Goal: Transaction & Acquisition: Purchase product/service

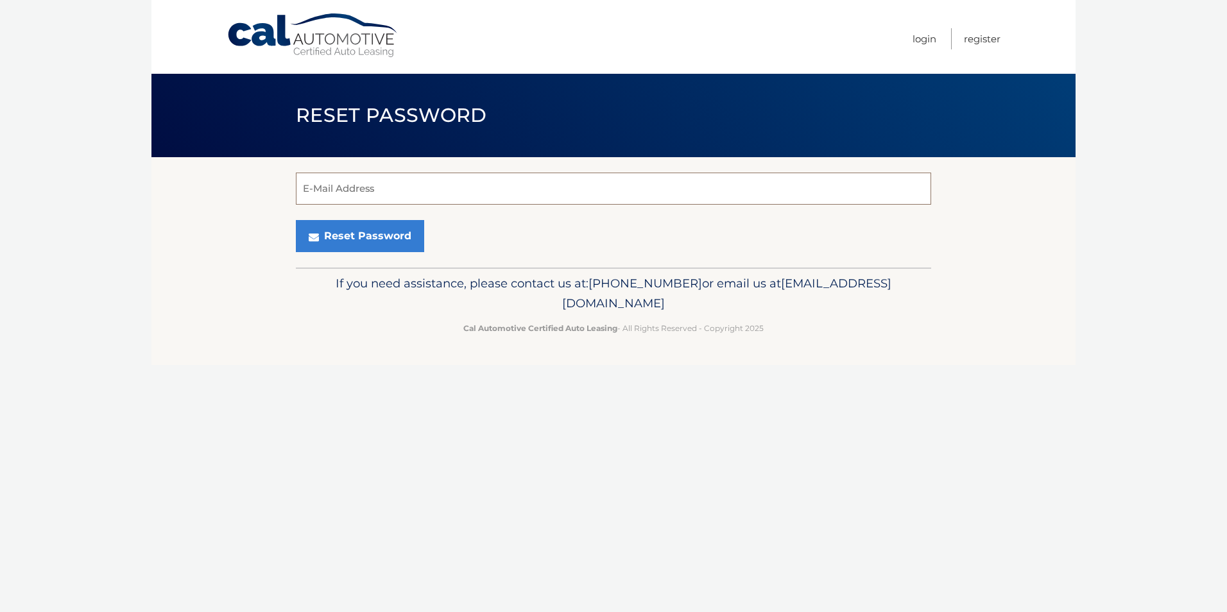
click at [384, 194] on input "E-Mail Address" at bounding box center [613, 189] width 635 height 32
type input "[EMAIL_ADDRESS][DOMAIN_NAME]"
click at [330, 237] on button "Reset Password" at bounding box center [360, 236] width 128 height 32
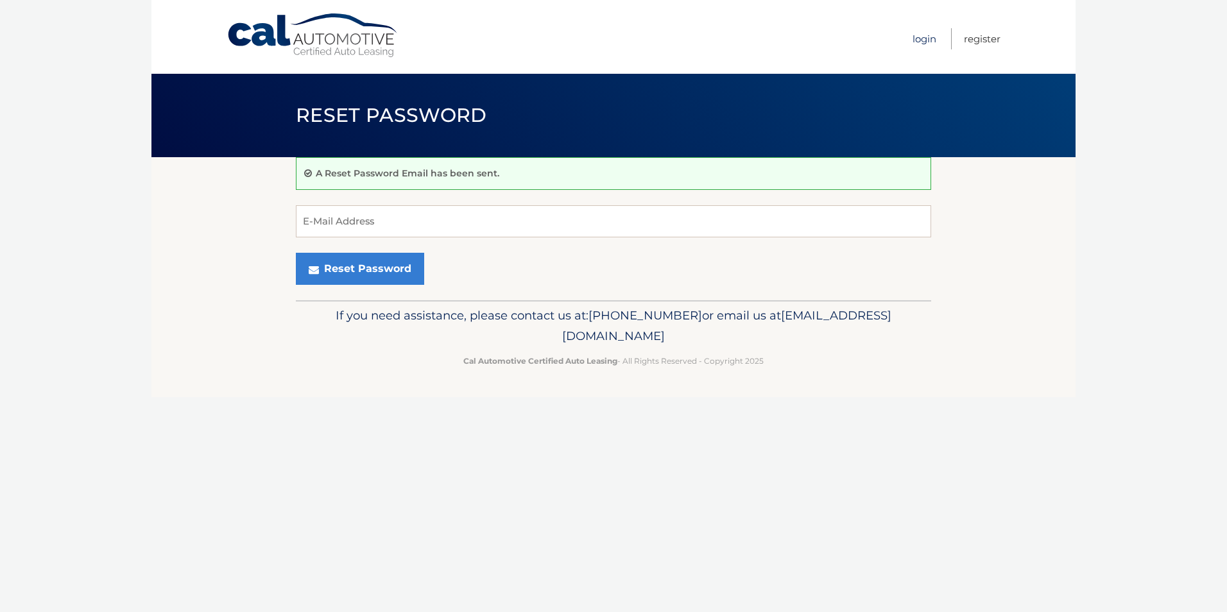
click at [921, 40] on link "Login" at bounding box center [924, 38] width 24 height 21
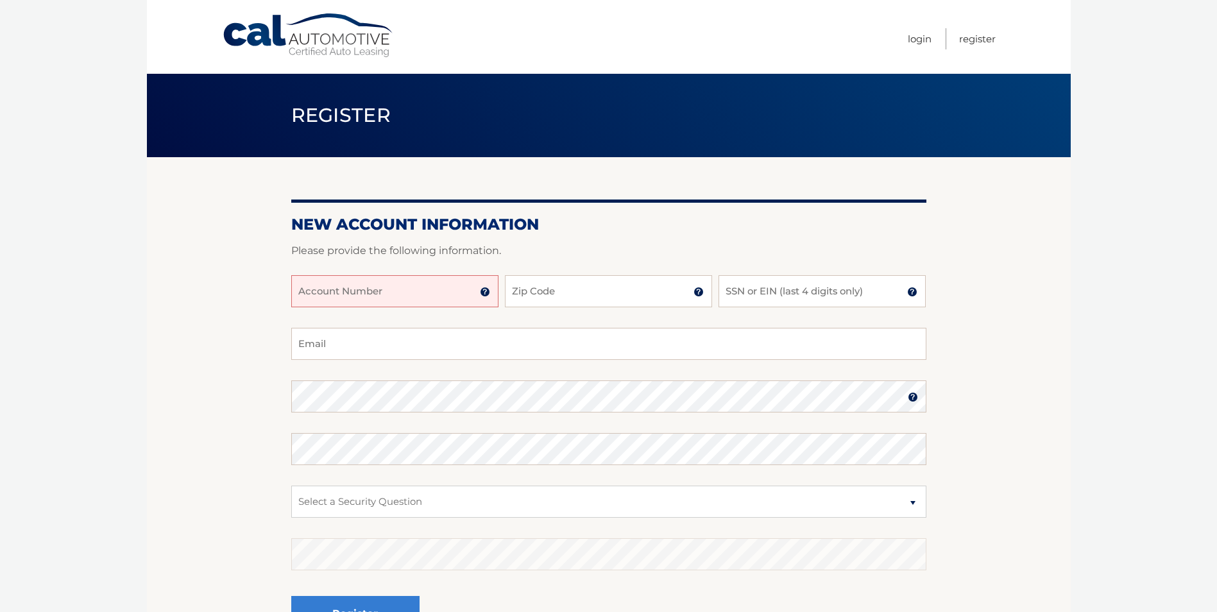
click at [397, 275] on input "Account Number" at bounding box center [394, 291] width 207 height 32
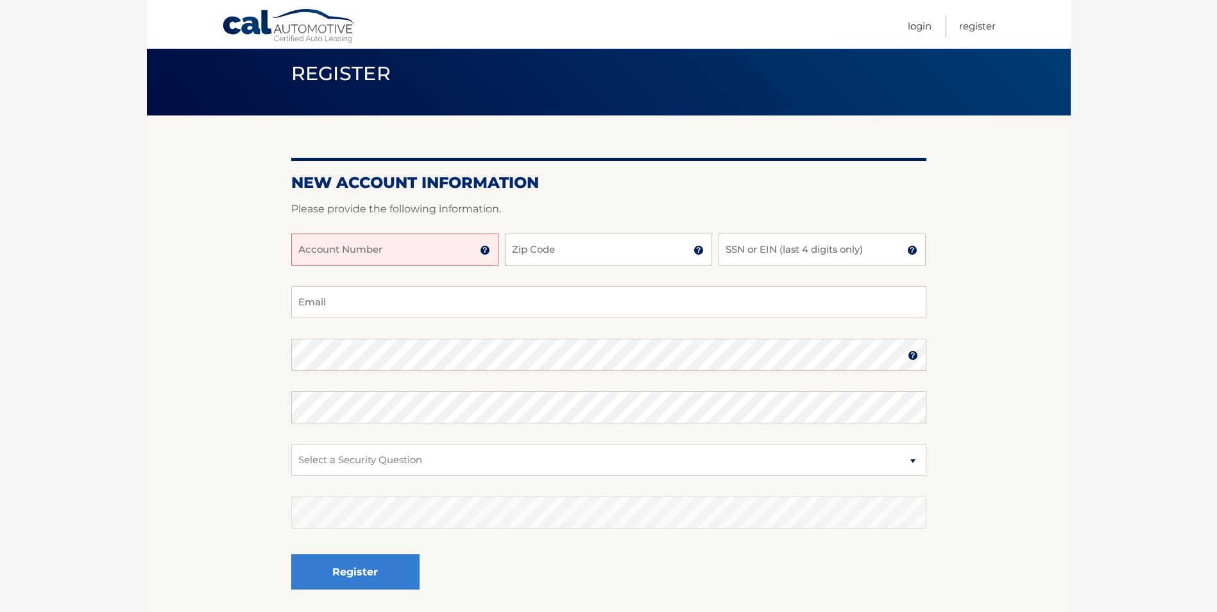
scroll to position [64, 0]
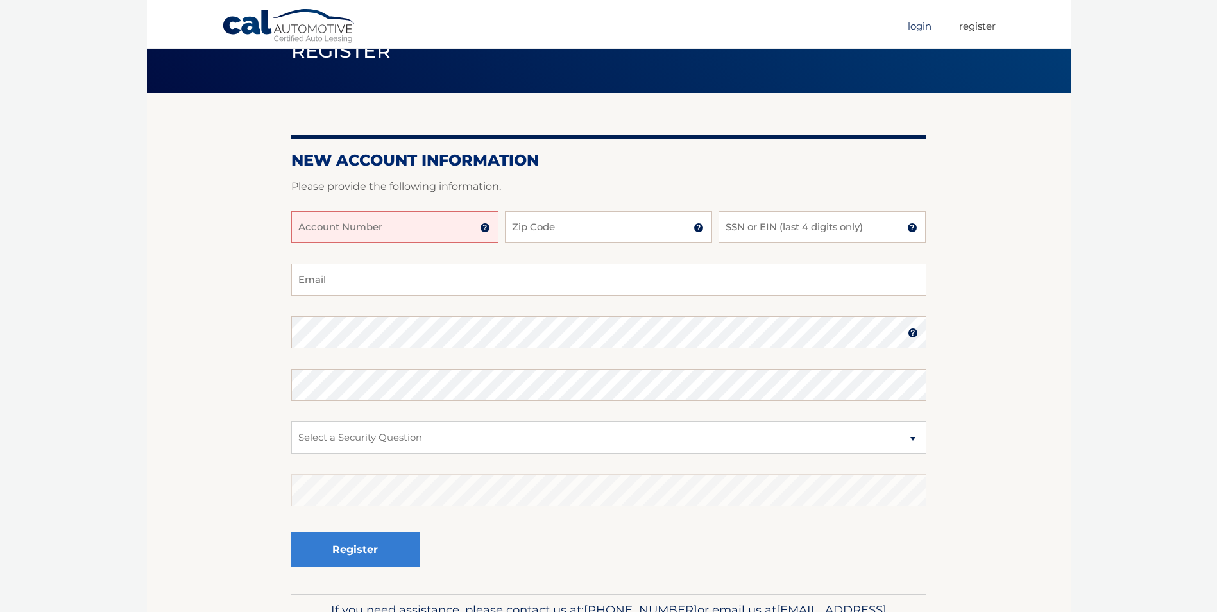
click at [921, 34] on link "Login" at bounding box center [920, 25] width 24 height 21
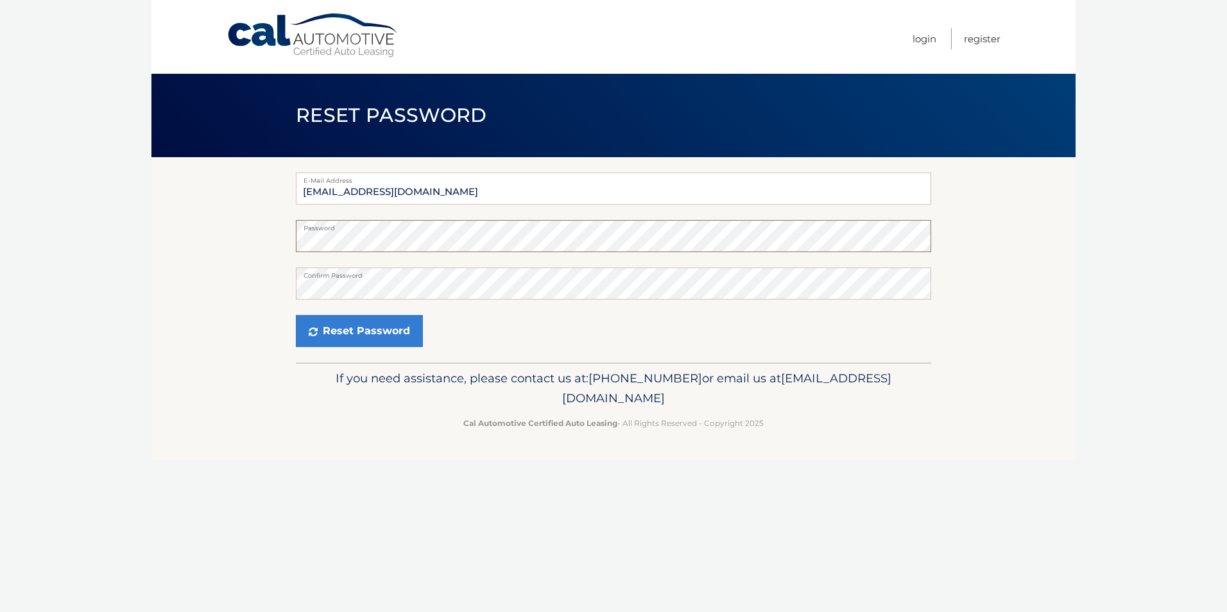
click at [67, 209] on body "Cal Automotive Menu Login Register Reset Password" at bounding box center [613, 306] width 1227 height 612
click at [407, 324] on button "Reset Password" at bounding box center [359, 331] width 127 height 32
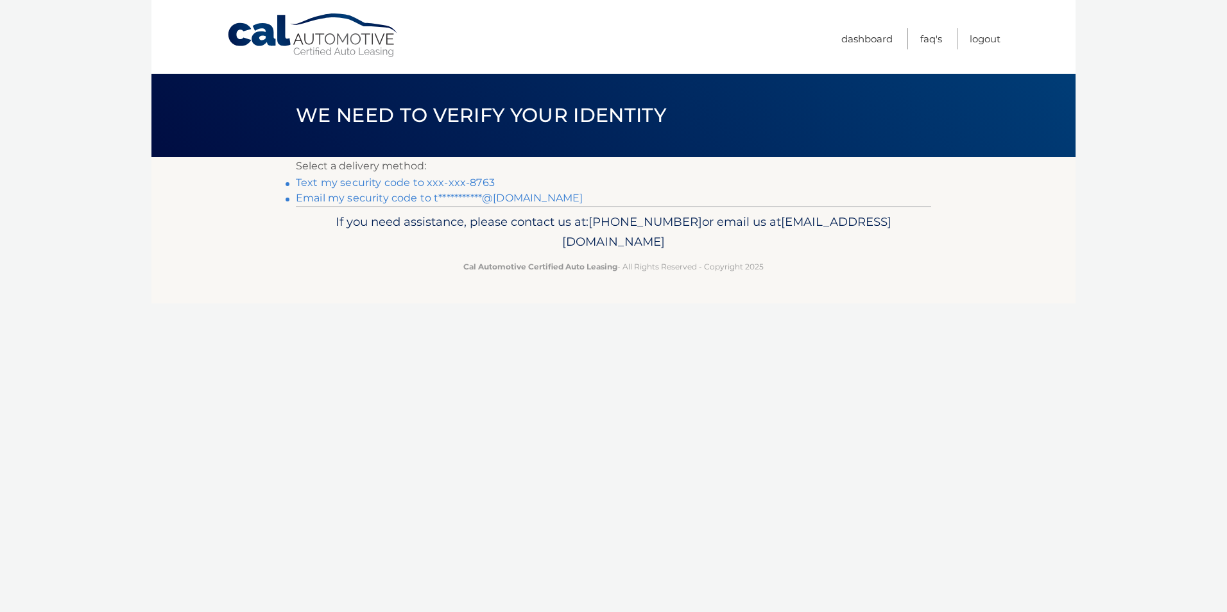
click at [470, 183] on link "Text my security code to xxx-xxx-8763" at bounding box center [395, 182] width 199 height 12
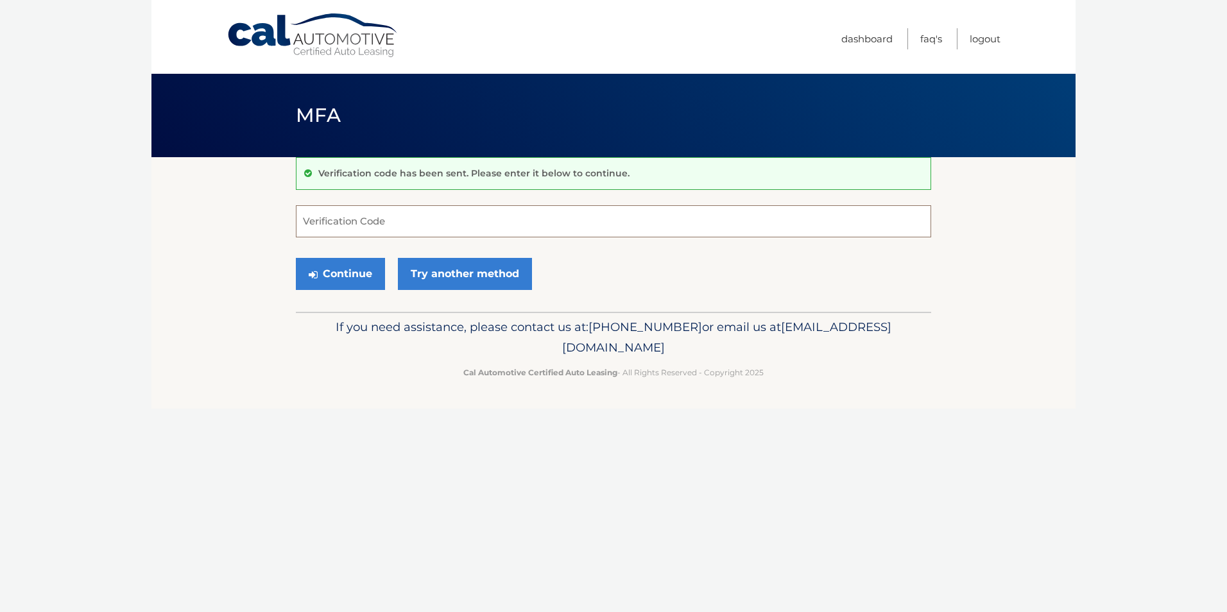
click at [522, 222] on input "Verification Code" at bounding box center [613, 221] width 635 height 32
type input "917595"
click at [366, 261] on button "Continue" at bounding box center [340, 274] width 89 height 32
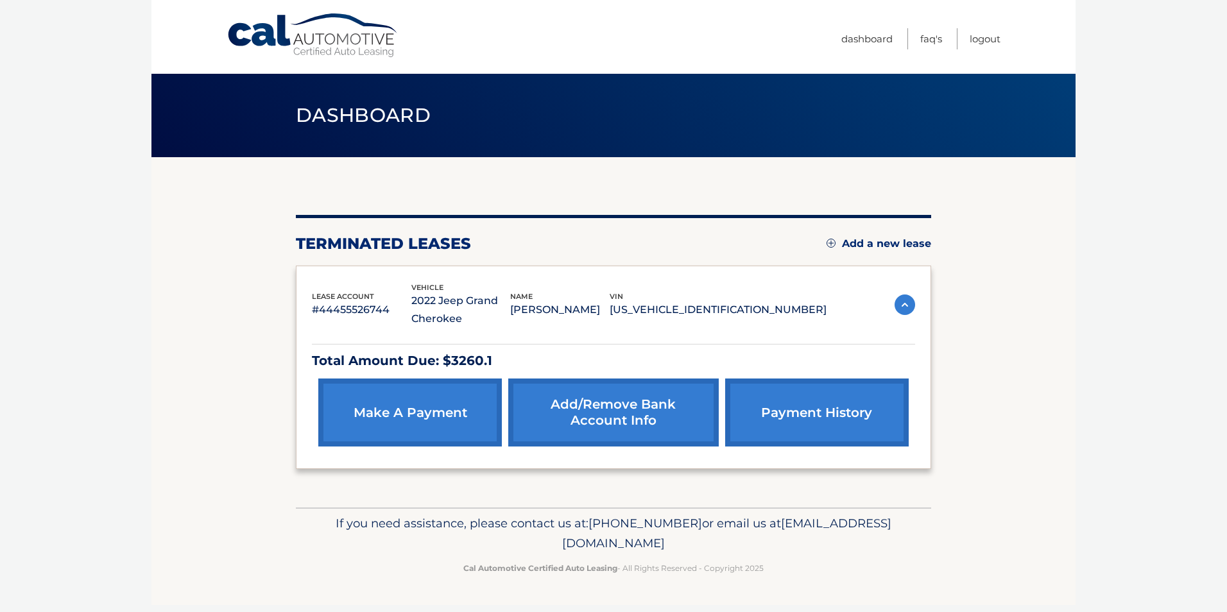
click at [429, 421] on link "make a payment" at bounding box center [410, 413] width 184 height 68
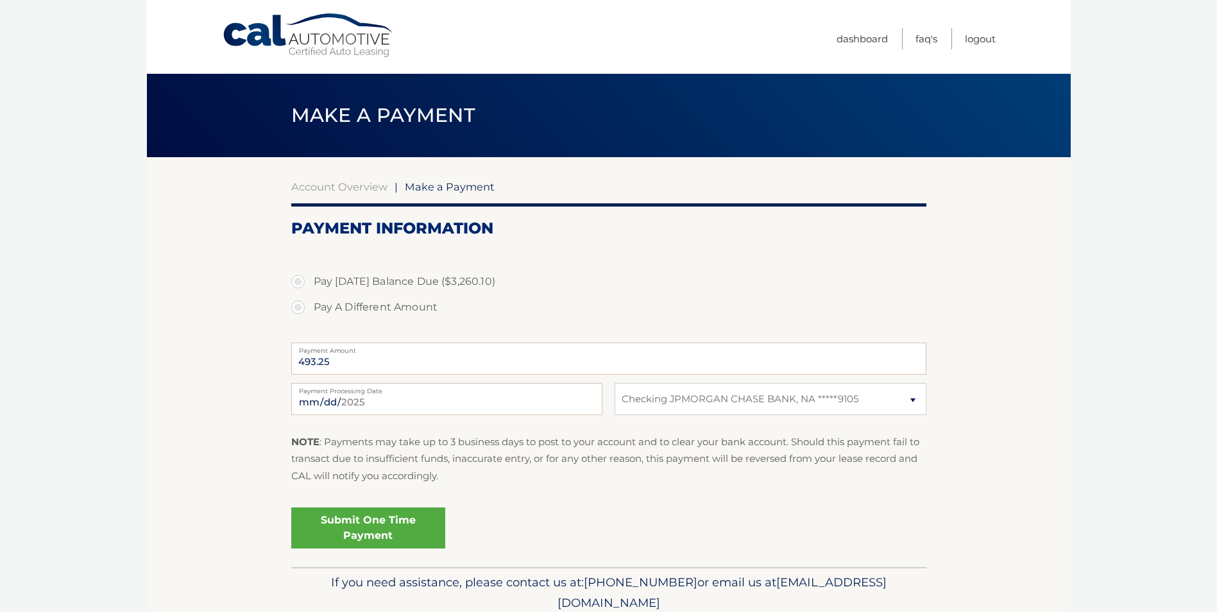
select select "MDgxZTE1Y2YtZDJjZS00N2U5LWI4NWEtMGMwMGUyNzdmYTU0"
click at [396, 284] on label "Pay [DATE] Balance Due ($3,260.10)" at bounding box center [608, 282] width 635 height 26
click at [309, 284] on input "Pay [DATE] Balance Due ($3,260.10)" at bounding box center [302, 279] width 13 height 21
radio input "true"
type input "3260.10"
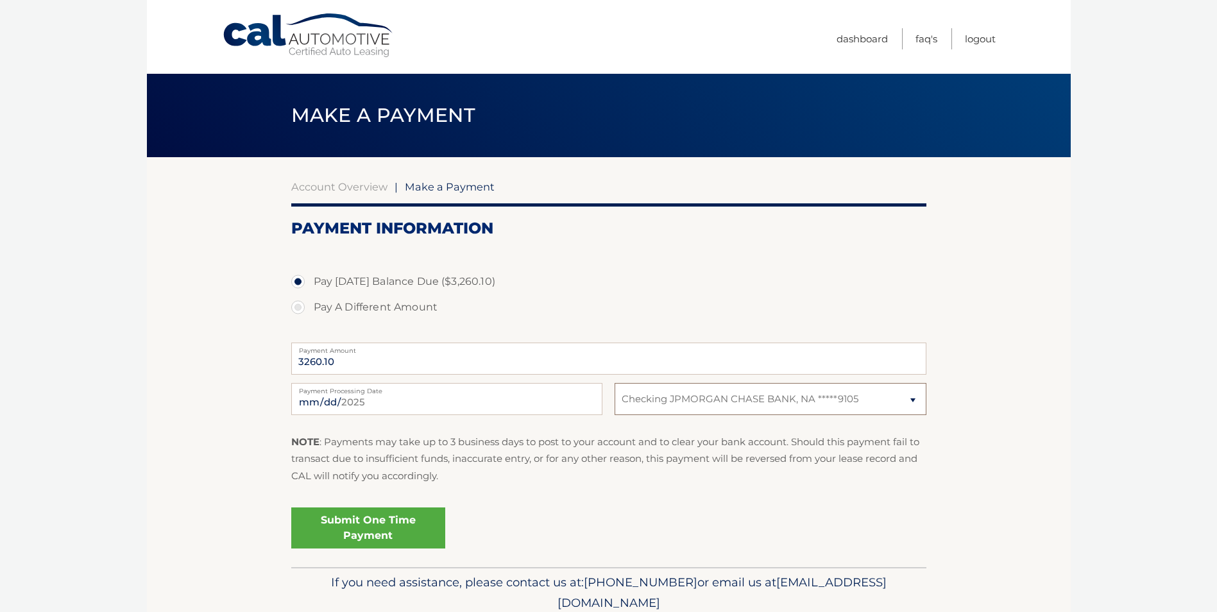
click at [787, 407] on select "Select Bank Account Checking JPMORGAN CHASE BANK, NA *****9105" at bounding box center [770, 399] width 311 height 32
select select
click at [615, 383] on select "Select Bank Account Checking JPMORGAN CHASE BANK, NA *****9105" at bounding box center [770, 399] width 311 height 32
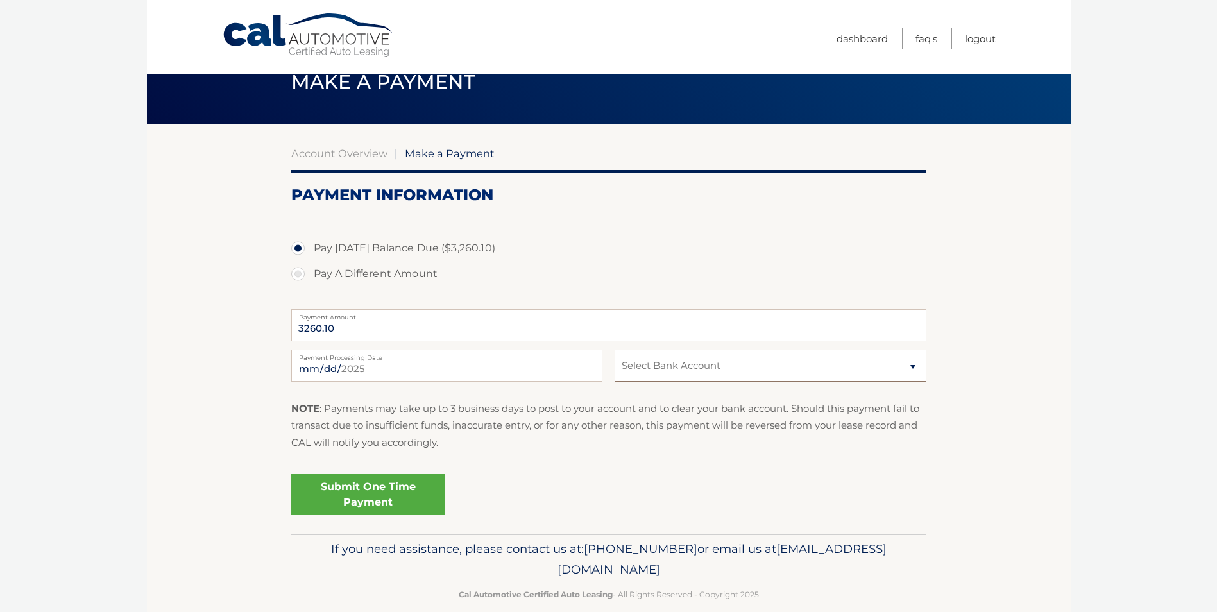
scroll to position [52, 0]
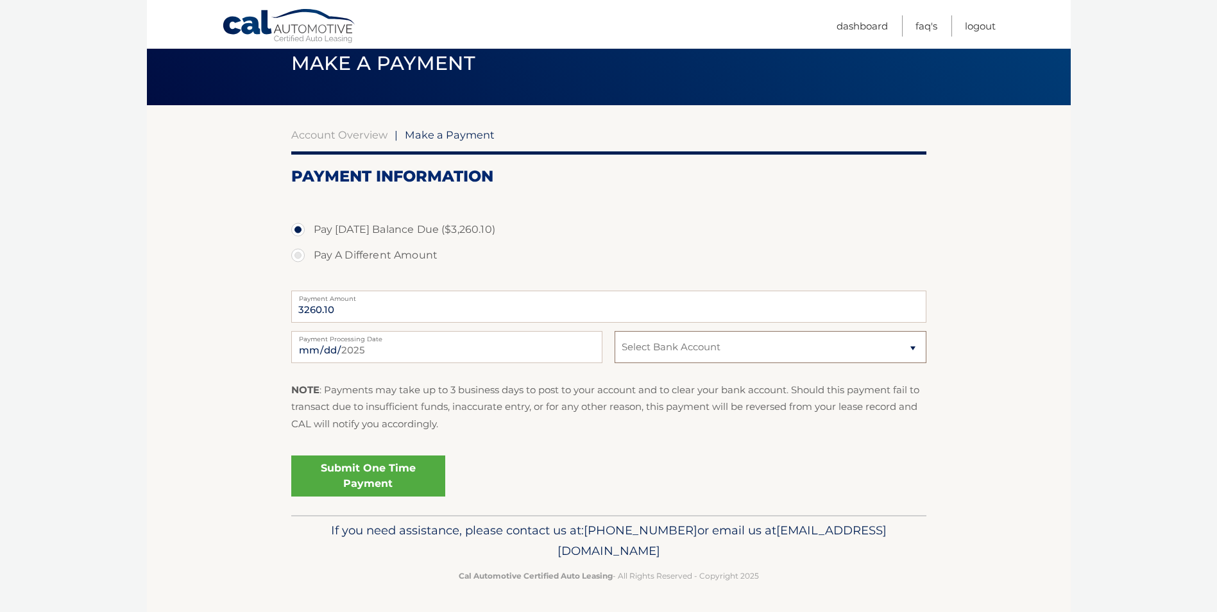
click at [699, 335] on select "Select Bank Account Checking JPMORGAN CHASE BANK, NA *****9105" at bounding box center [770, 347] width 311 height 32
click at [615, 331] on select "Select Bank Account Checking JPMORGAN CHASE BANK, NA *****9105" at bounding box center [770, 347] width 311 height 32
click at [386, 256] on label "Pay A Different Amount" at bounding box center [608, 256] width 635 height 26
click at [309, 256] on input "Pay A Different Amount" at bounding box center [302, 253] width 13 height 21
radio input "true"
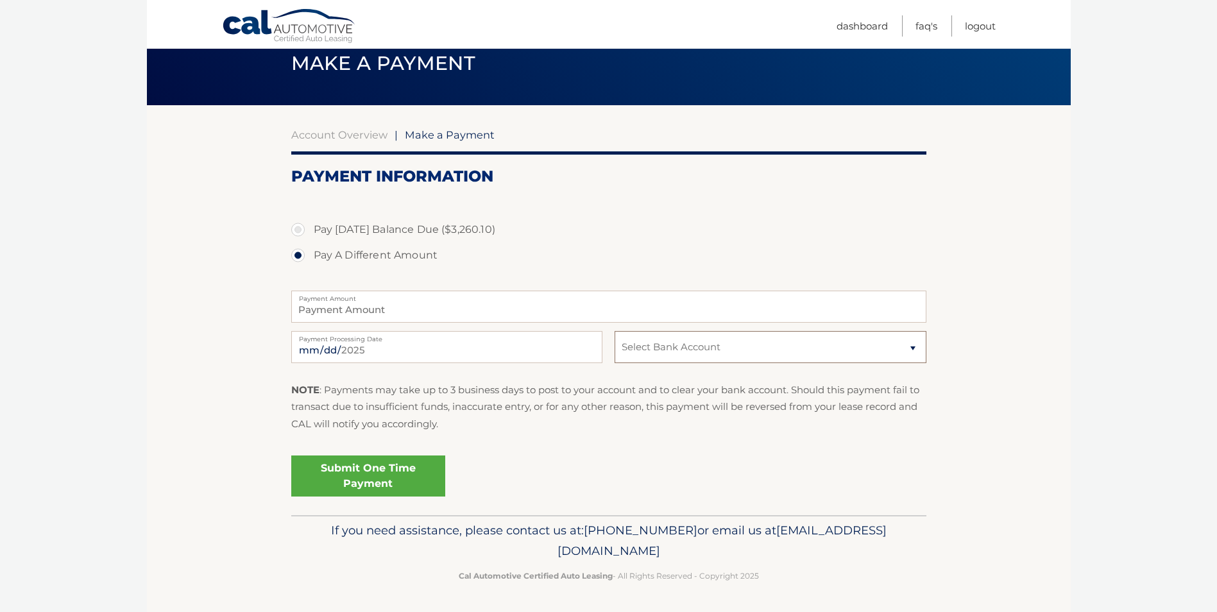
click at [717, 344] on select "Select Bank Account Checking JPMORGAN CHASE BANK, NA *****9105" at bounding box center [770, 347] width 311 height 32
click at [370, 280] on div "Pay Today's Balance Due ($3,260.10) Pay A Different Amount" at bounding box center [608, 249] width 635 height 65
click at [343, 230] on label "Pay Today's Balance Due ($3,260.10)" at bounding box center [608, 230] width 635 height 26
click at [309, 230] on input "Pay Today's Balance Due ($3,260.10)" at bounding box center [302, 227] width 13 height 21
radio input "true"
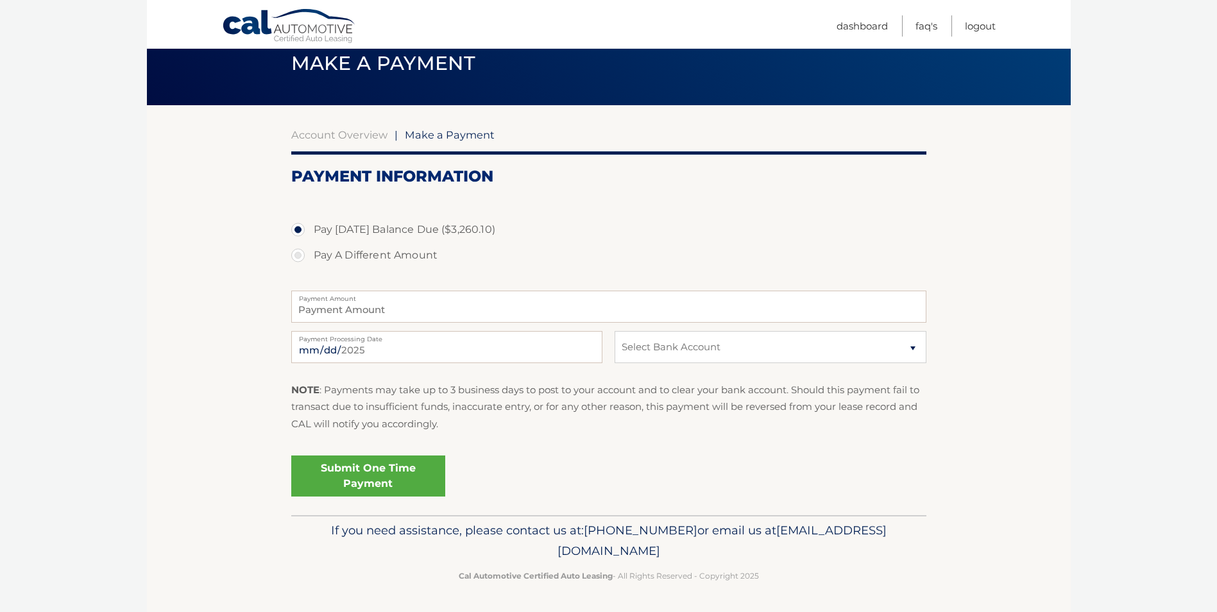
type input "3260.10"
drag, startPoint x: 328, startPoint y: 390, endPoint x: 671, endPoint y: 441, distance: 347.0
click at [671, 441] on div "NOTE : Payments may take up to 3 business days to post to your account and to c…" at bounding box center [608, 412] width 635 height 60
drag, startPoint x: 671, startPoint y: 441, endPoint x: 734, endPoint y: 467, distance: 68.2
click at [734, 467] on div "Submit One Time Payment" at bounding box center [608, 473] width 635 height 46
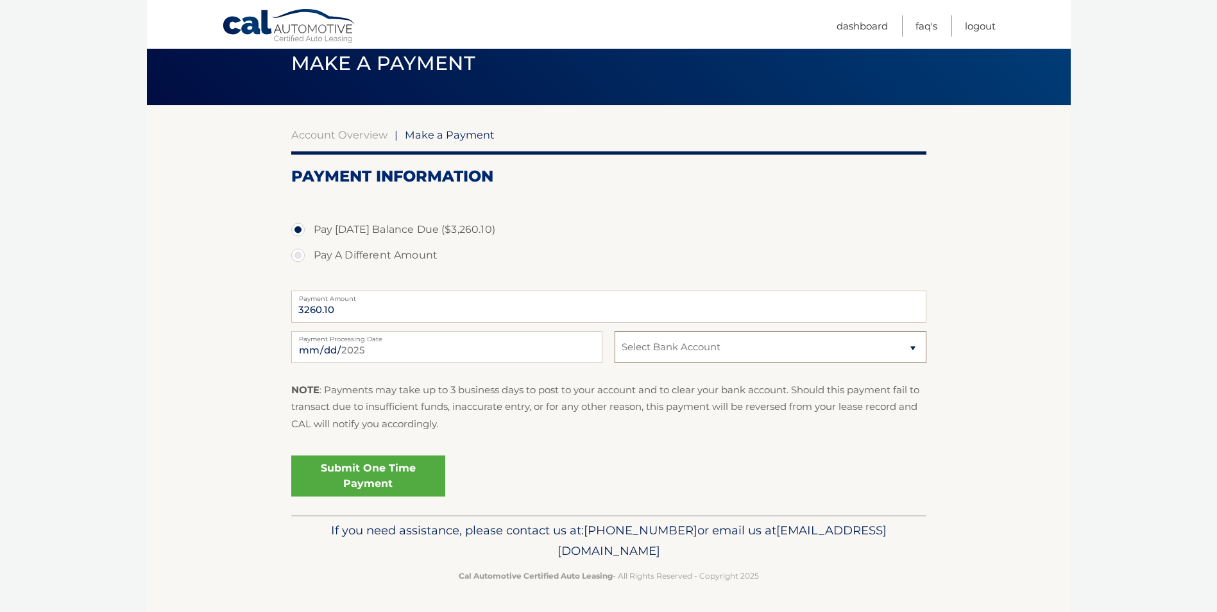
click at [678, 355] on select "Select Bank Account Checking JPMORGAN CHASE BANK, NA *****9105" at bounding box center [770, 347] width 311 height 32
click at [549, 225] on label "Pay Today's Balance Due ($3,260.10)" at bounding box center [608, 230] width 635 height 26
click at [309, 225] on input "Pay Today's Balance Due ($3,260.10)" at bounding box center [302, 227] width 13 height 21
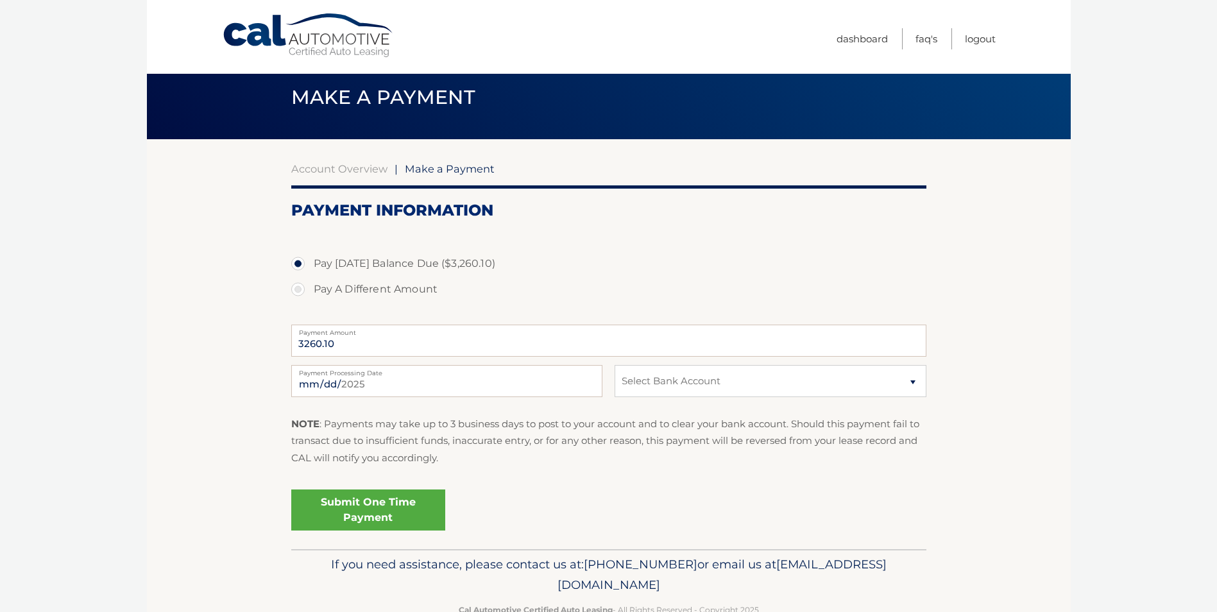
scroll to position [0, 0]
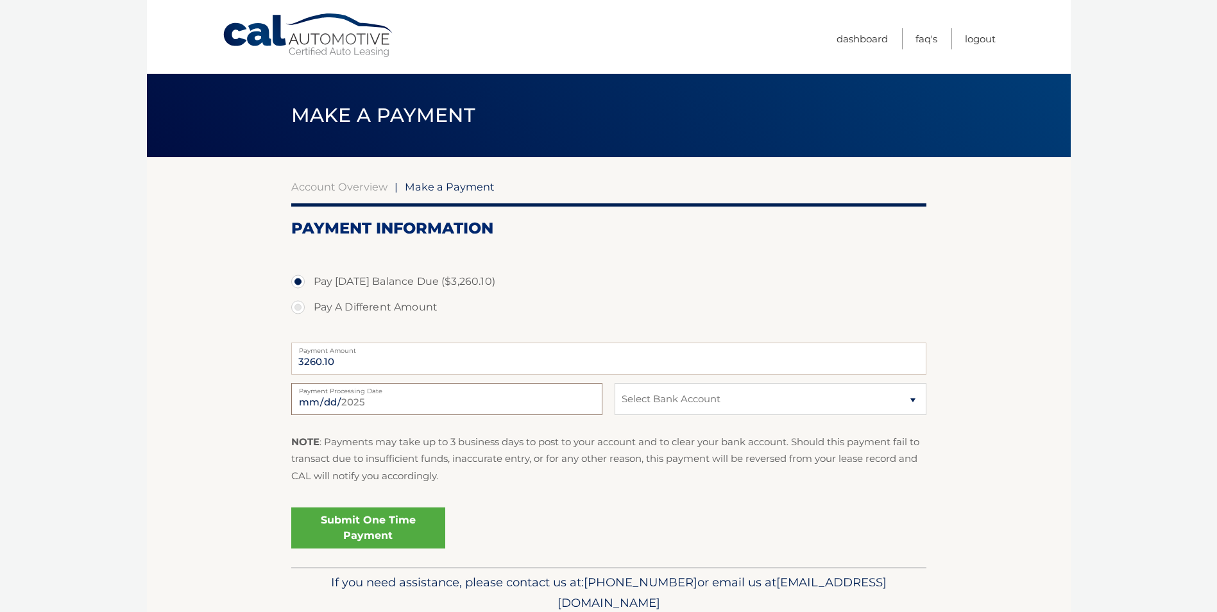
click at [384, 399] on input "2025-09-17" at bounding box center [446, 399] width 311 height 32
click at [513, 282] on label "Pay Today's Balance Due ($3,260.10)" at bounding box center [608, 282] width 635 height 26
click at [309, 282] on input "Pay Today's Balance Due ($3,260.10)" at bounding box center [302, 279] width 13 height 21
click at [349, 191] on link "Account Overview" at bounding box center [339, 186] width 96 height 13
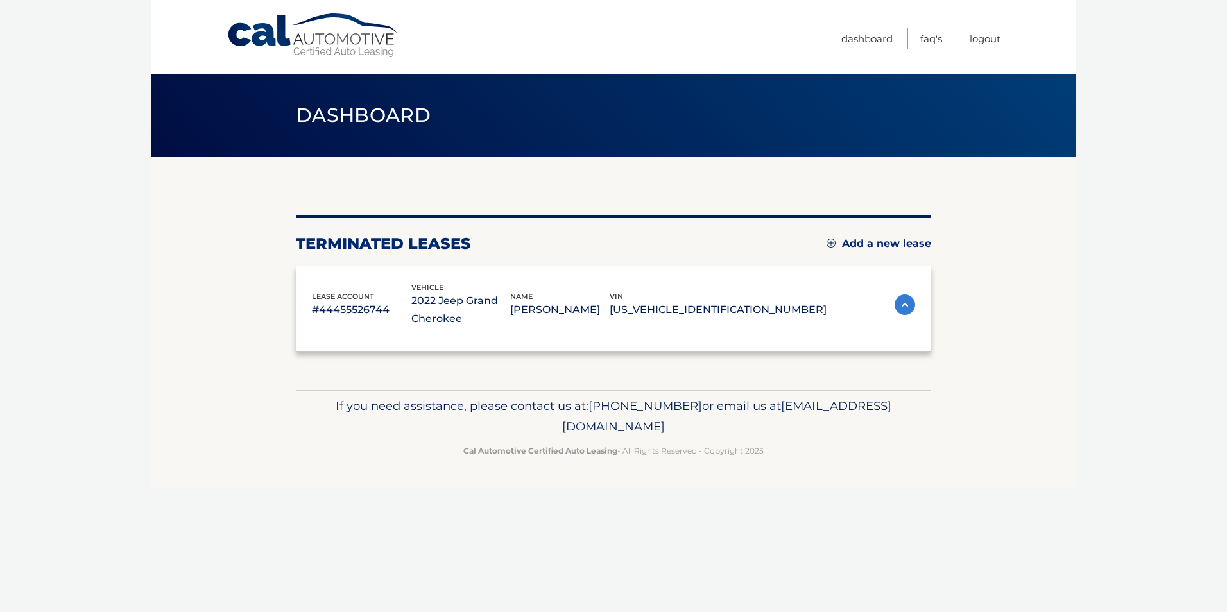
click at [359, 186] on div "You are registered for this site, but you haven't enrolled in online payments. …" at bounding box center [613, 273] width 635 height 233
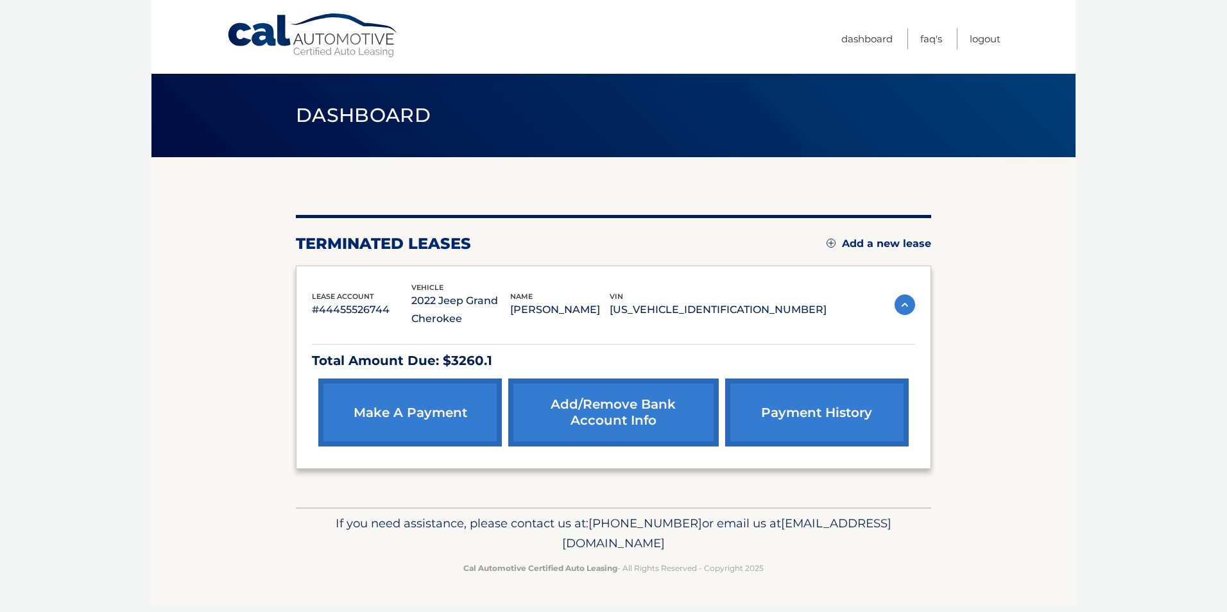
click at [908, 305] on img at bounding box center [904, 305] width 21 height 21
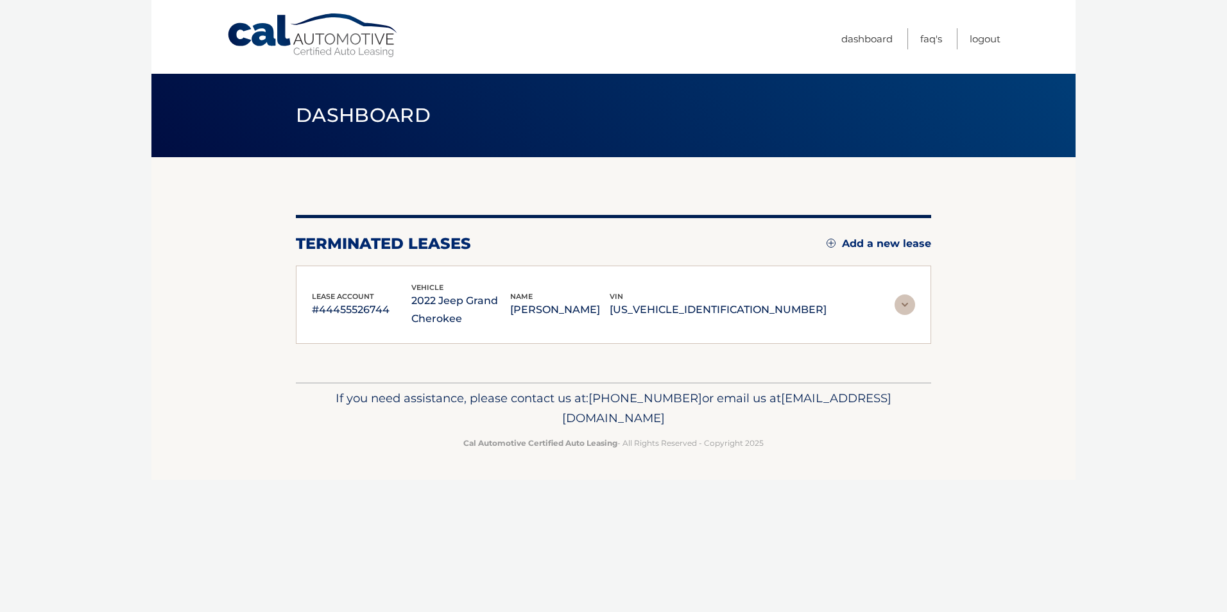
click at [908, 305] on img at bounding box center [904, 305] width 21 height 21
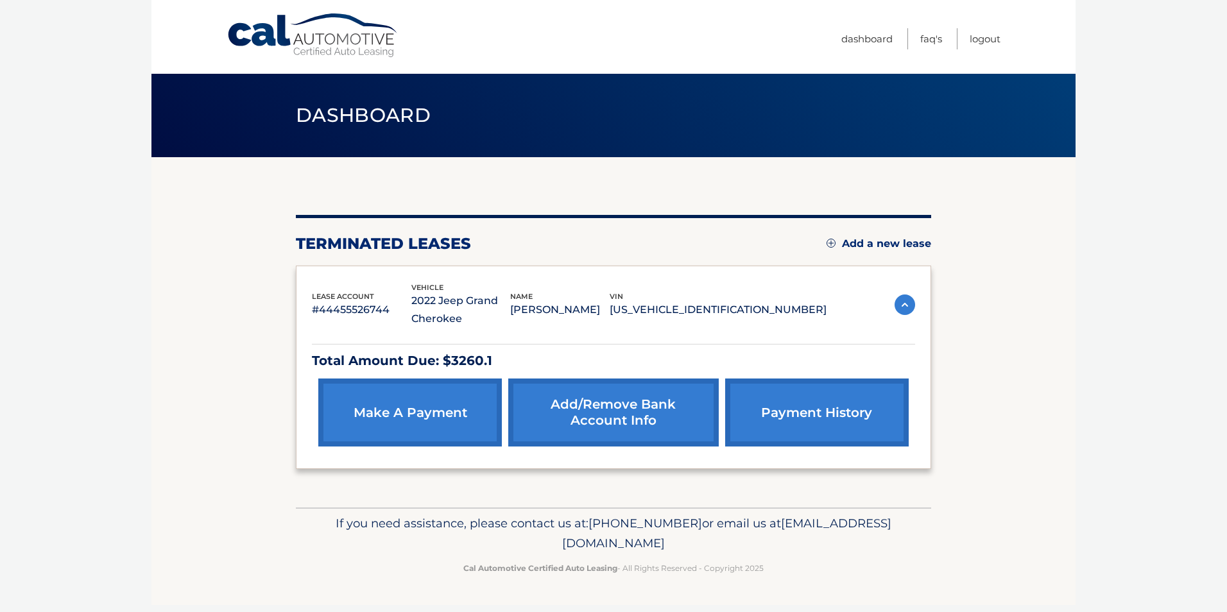
click at [781, 418] on link "payment history" at bounding box center [817, 413] width 184 height 68
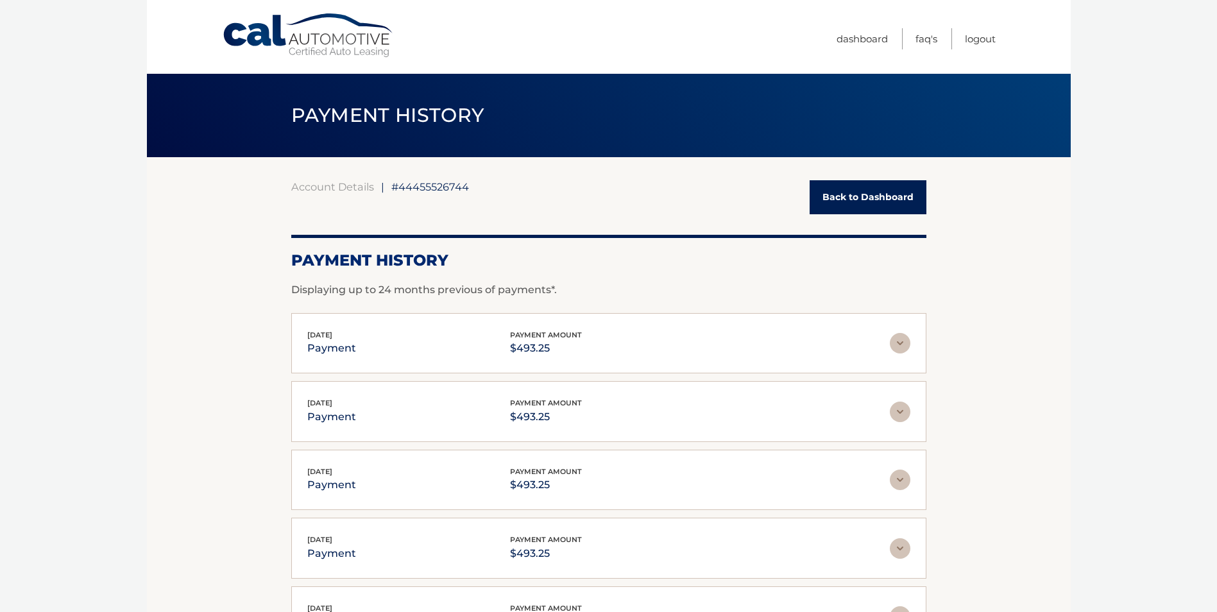
click at [903, 196] on link "Back to Dashboard" at bounding box center [868, 197] width 117 height 34
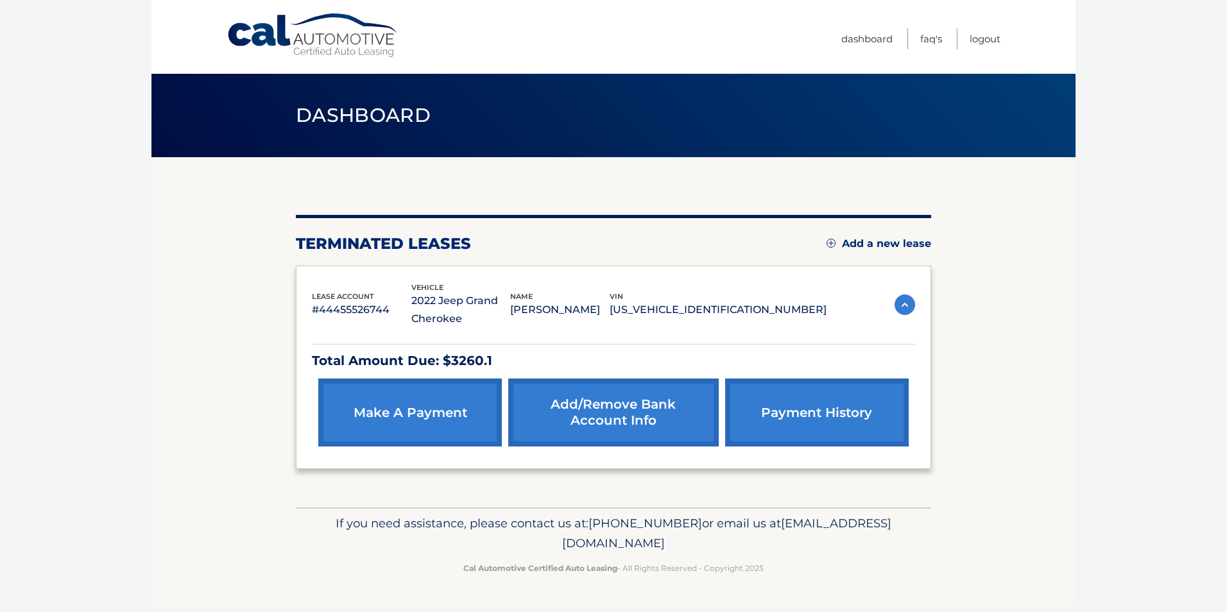
click at [424, 420] on link "make a payment" at bounding box center [410, 413] width 184 height 68
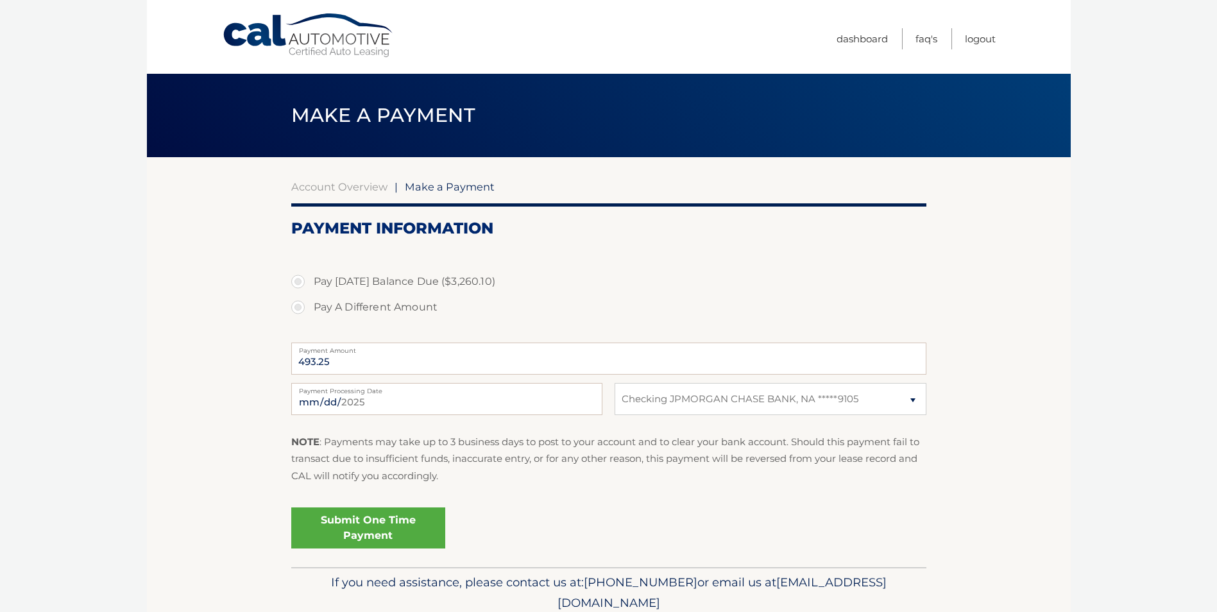
select select "MDgxZTE1Y2YtZDJjZS00N2U5LWI4NWEtMGMwMGUyNzdmYTU0"
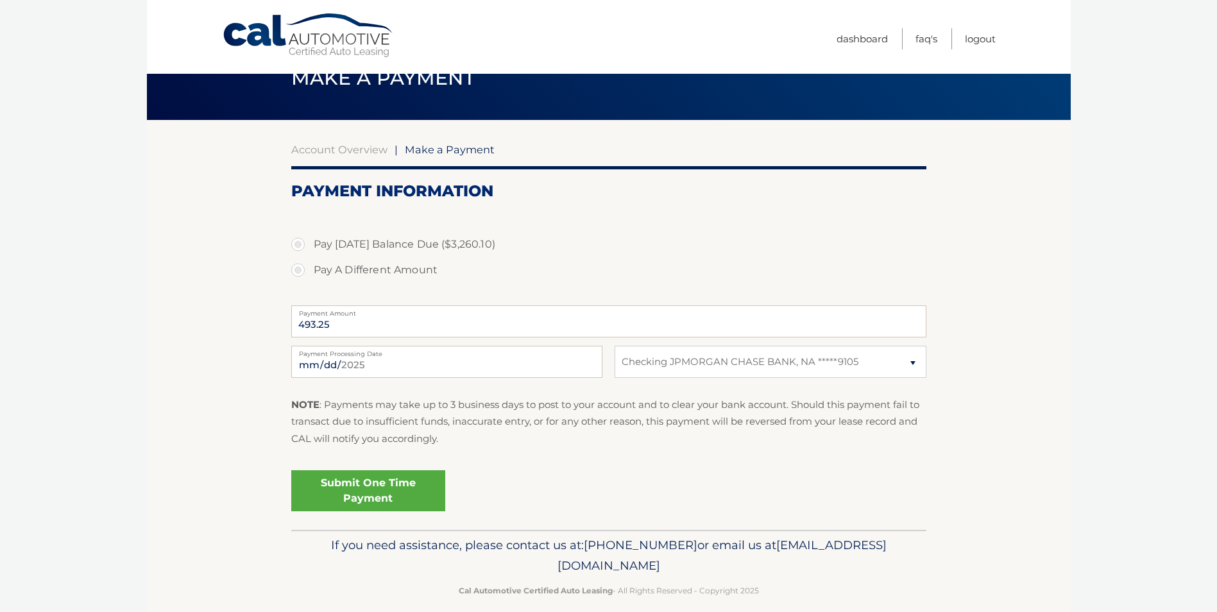
scroll to position [52, 0]
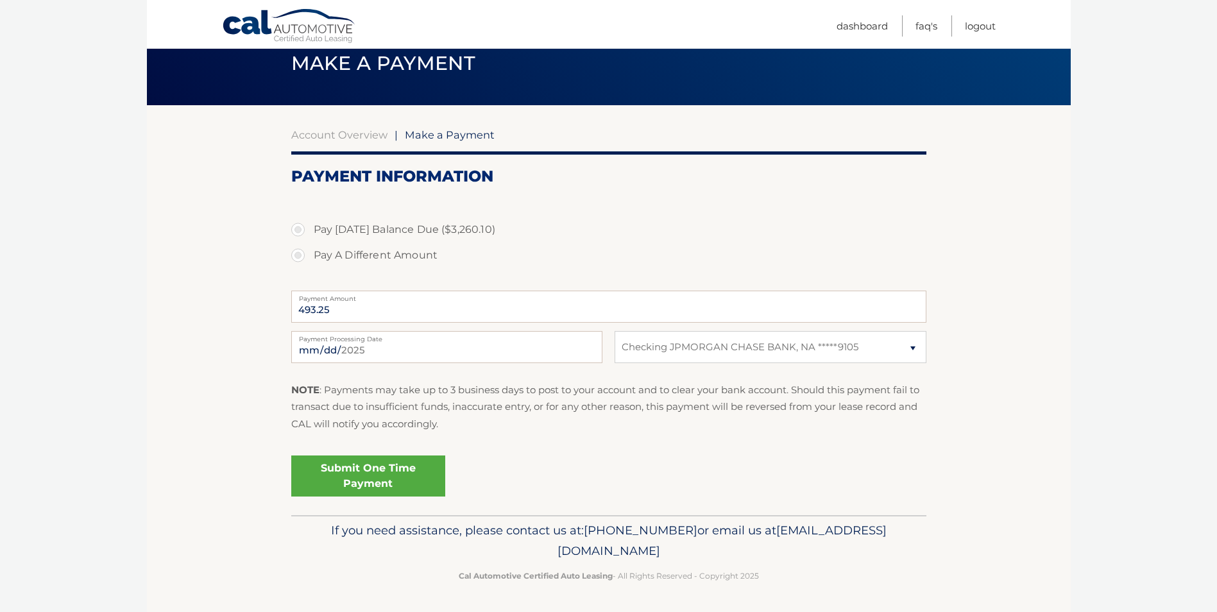
drag, startPoint x: 730, startPoint y: 551, endPoint x: 499, endPoint y: 538, distance: 230.8
click at [499, 538] on p "If you need assistance, please contact us at: 609-807-3200 or email us at Custo…" at bounding box center [609, 540] width 619 height 41
click at [370, 72] on span "Make a Payment" at bounding box center [383, 63] width 184 height 24
click at [323, 37] on link "Cal Automotive" at bounding box center [289, 26] width 135 height 37
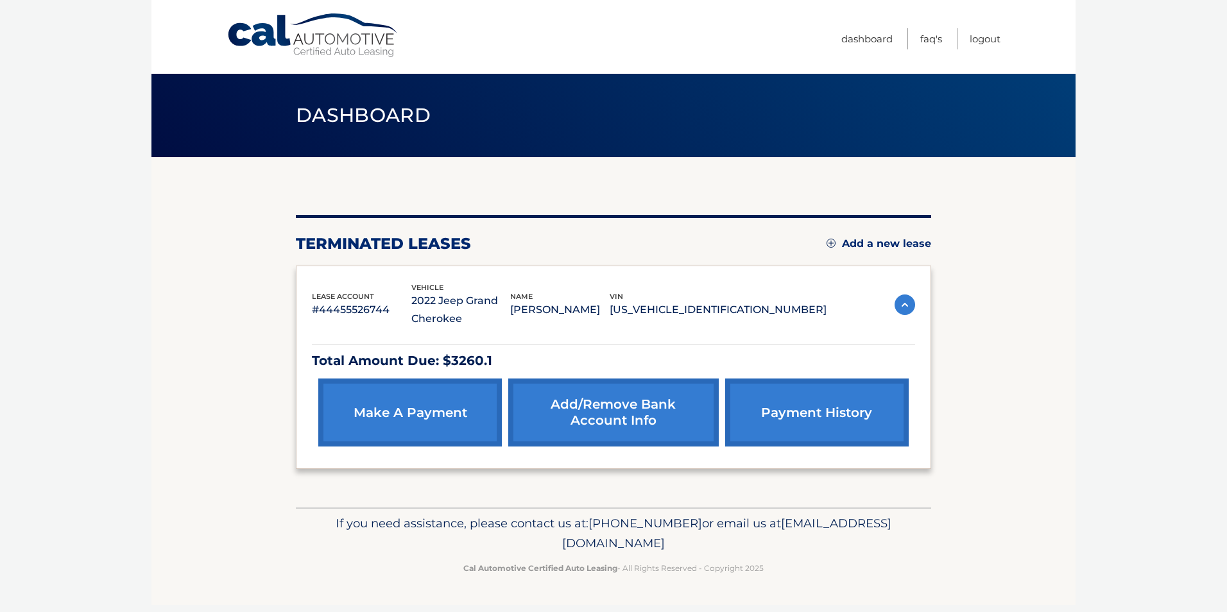
click at [620, 424] on link "Add/Remove bank account info" at bounding box center [613, 413] width 210 height 68
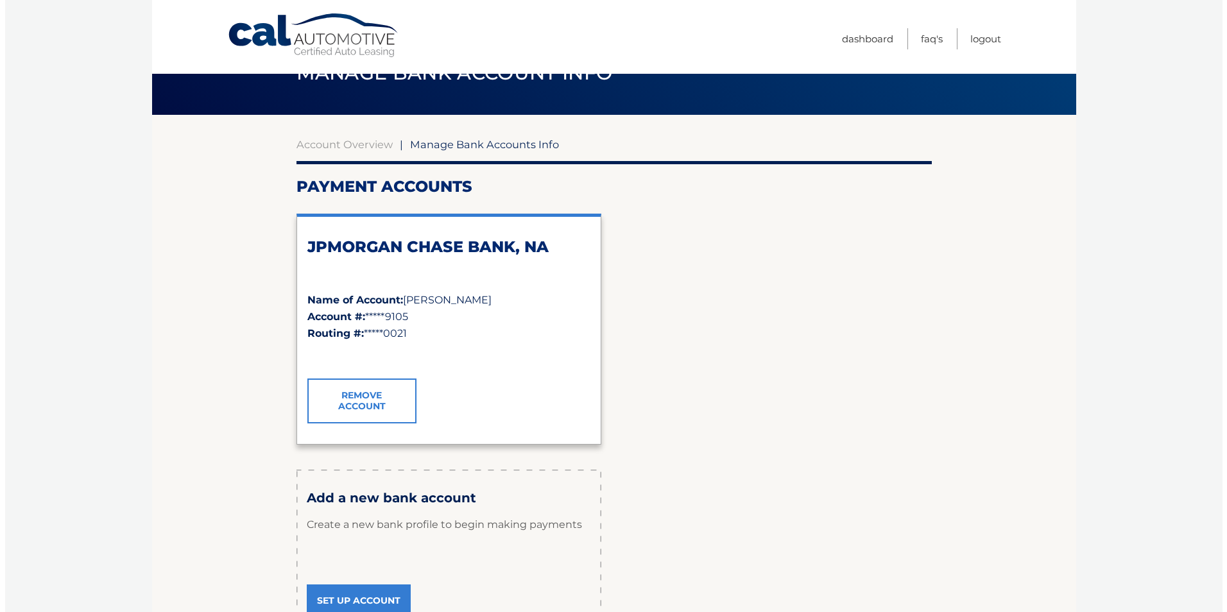
scroll to position [64, 0]
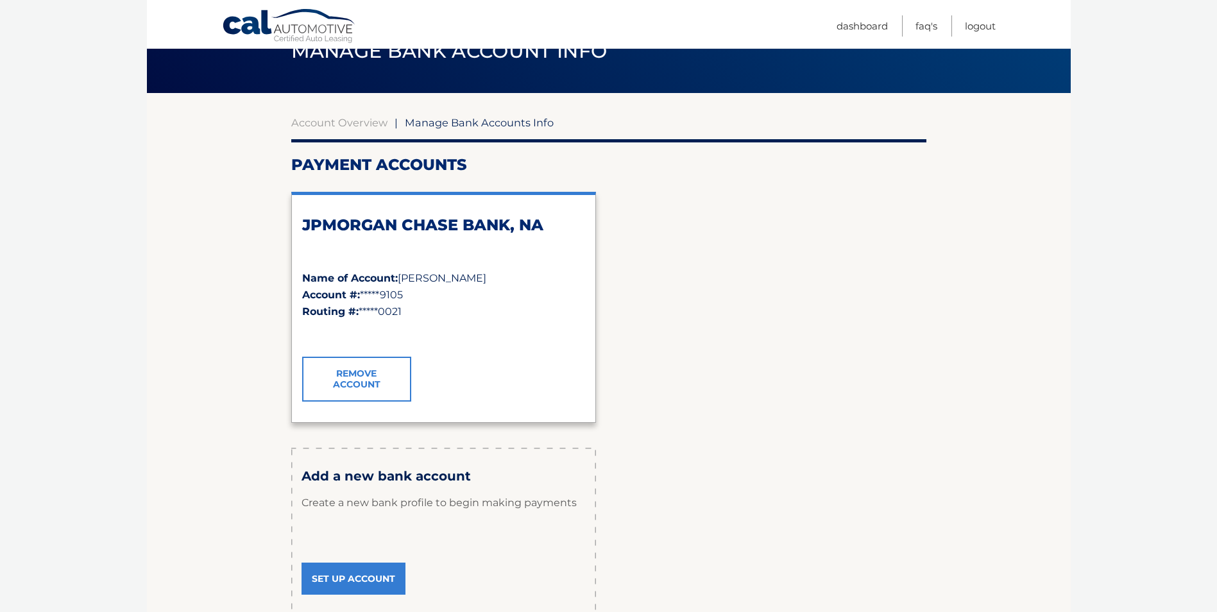
click at [368, 386] on link "Remove Account" at bounding box center [356, 379] width 109 height 45
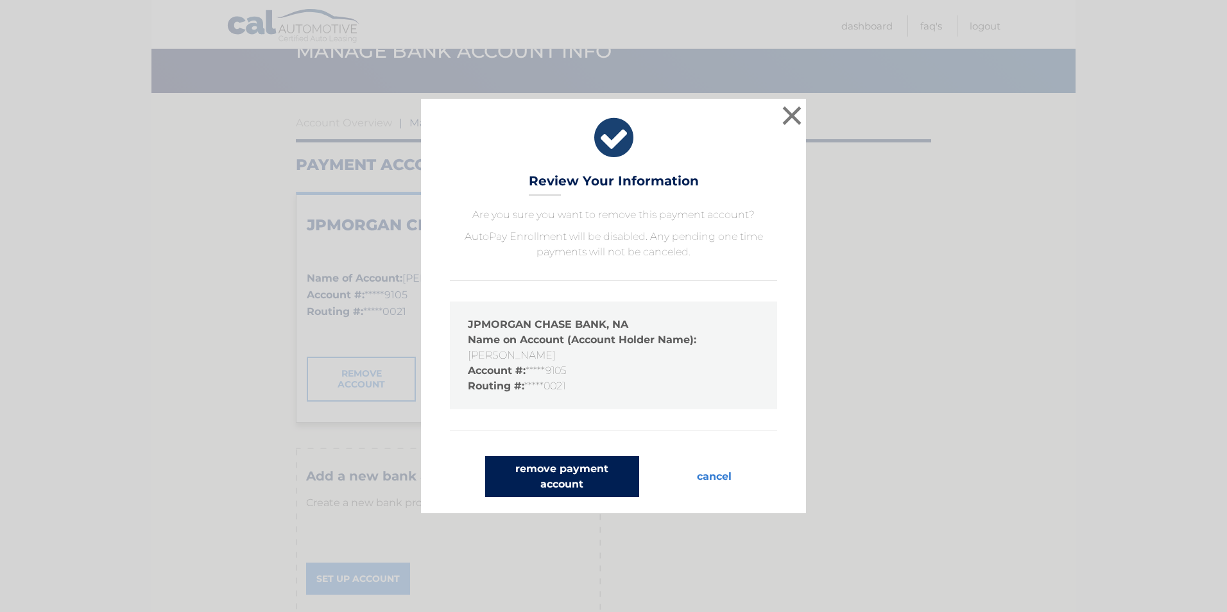
click at [588, 480] on button "remove payment account" at bounding box center [562, 476] width 154 height 41
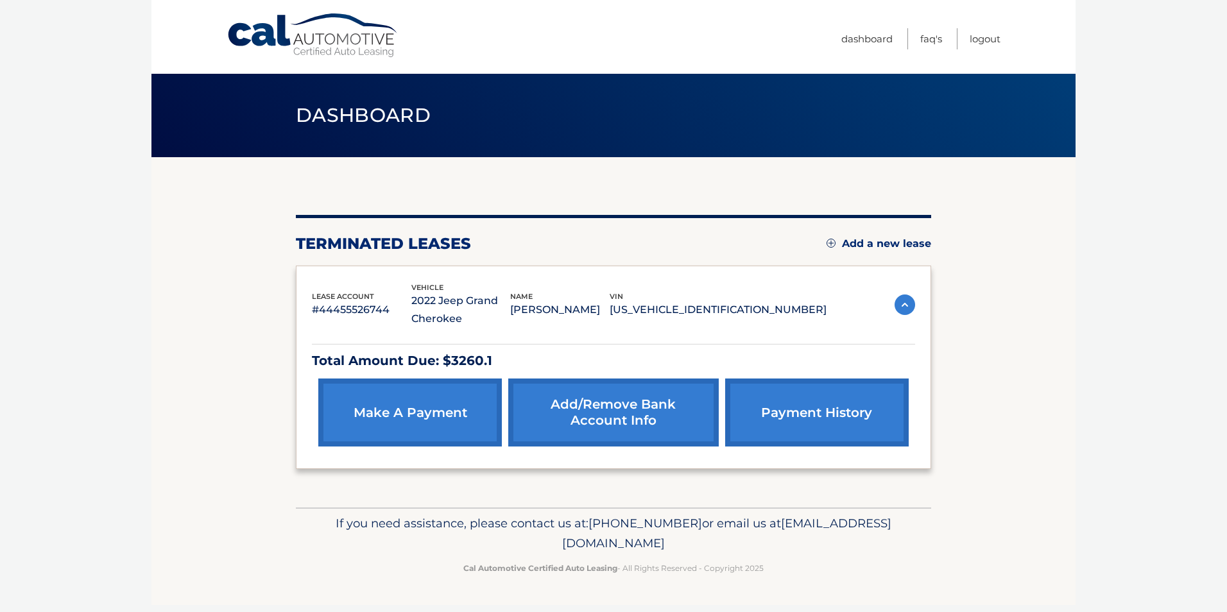
click at [622, 419] on link "Add/Remove bank account info" at bounding box center [613, 413] width 210 height 68
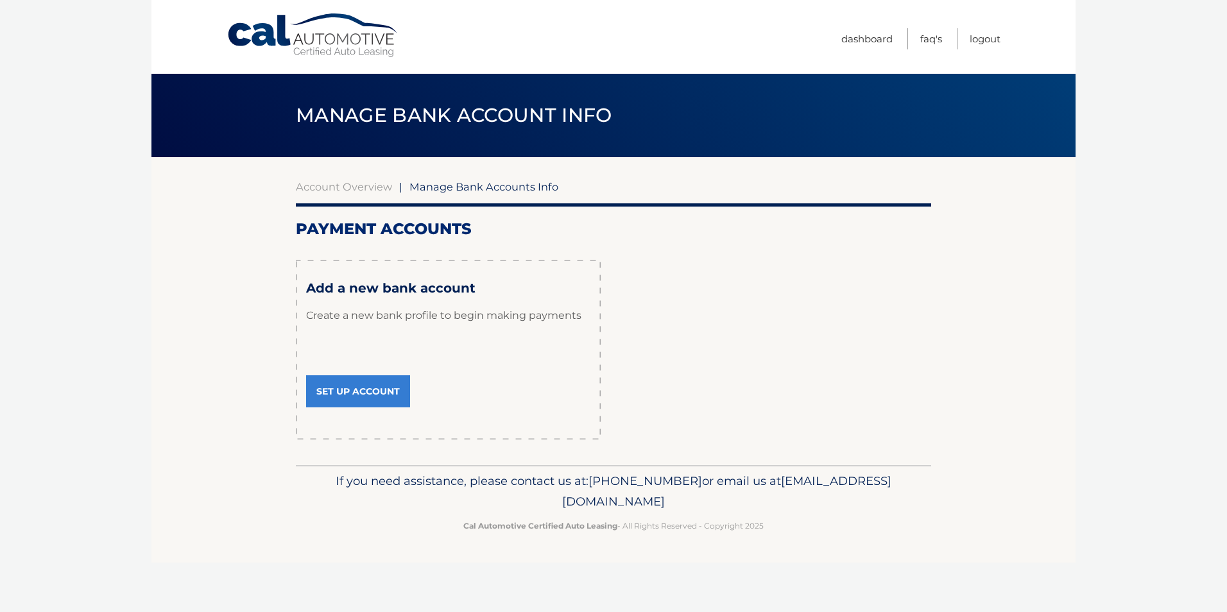
click at [336, 376] on link "Set Up Account" at bounding box center [358, 391] width 104 height 32
click at [363, 185] on link "Account Overview" at bounding box center [344, 186] width 96 height 13
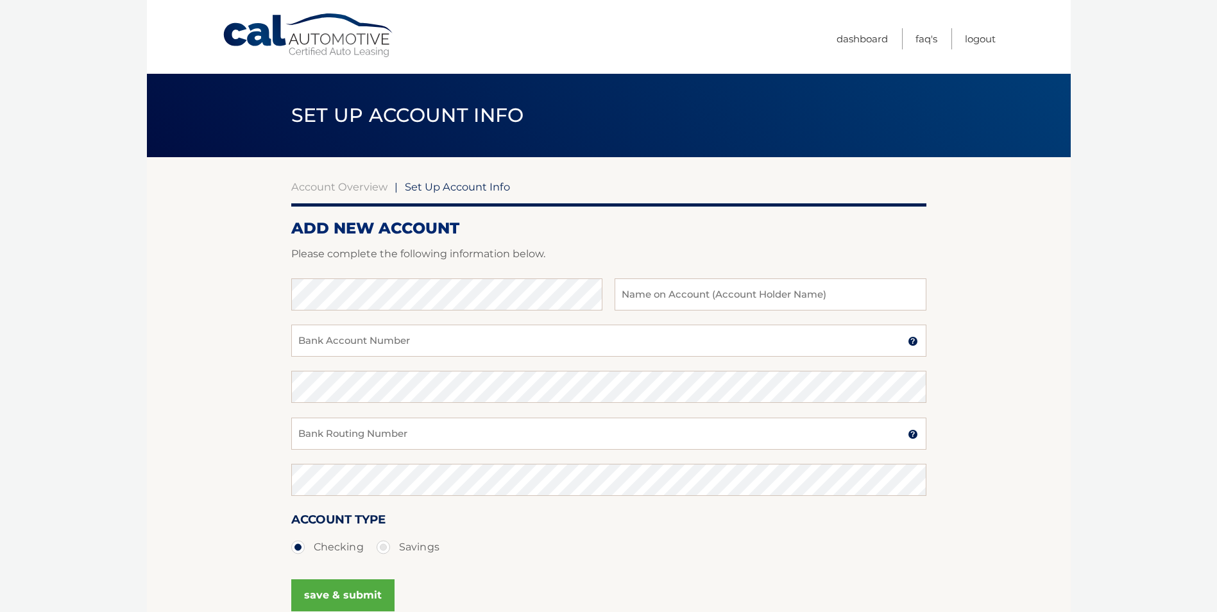
click at [385, 244] on form "ADD NEW ACCOUNT Please complete the following information below. Bank Name Name…" at bounding box center [608, 433] width 635 height 428
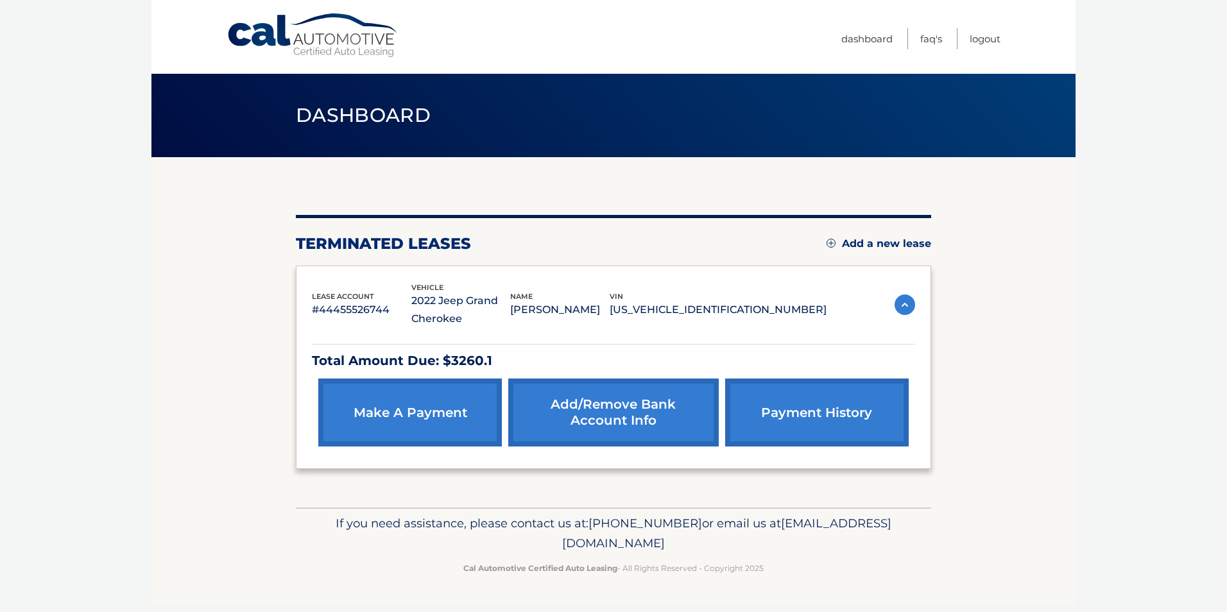
click at [417, 418] on link "make a payment" at bounding box center [410, 413] width 184 height 68
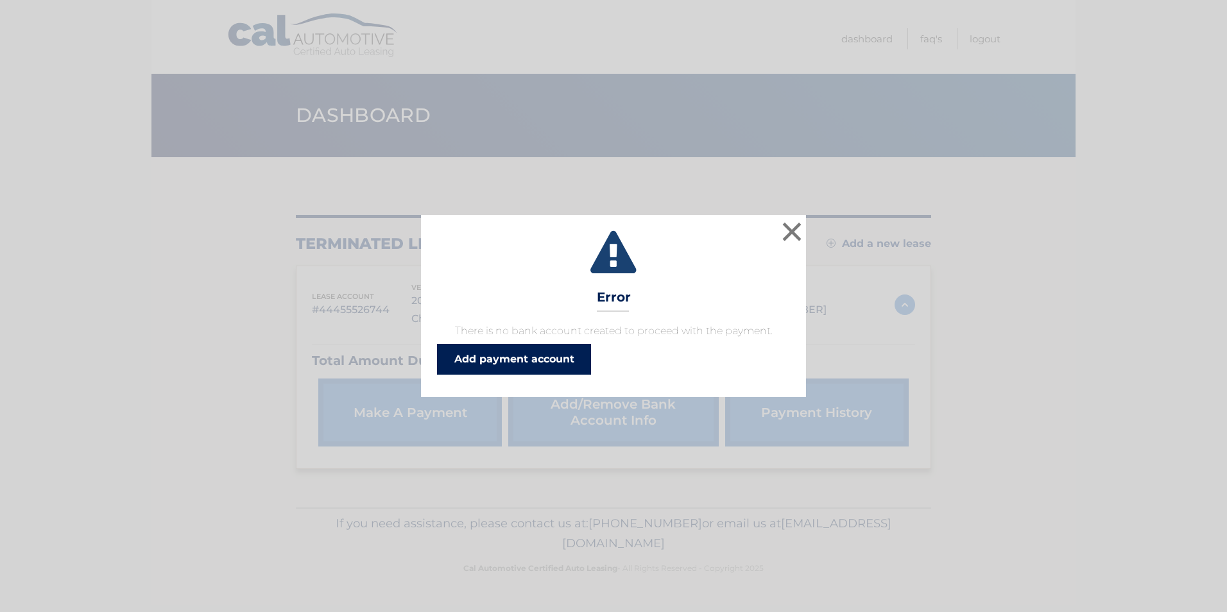
click at [513, 368] on link "Add payment account" at bounding box center [514, 359] width 154 height 31
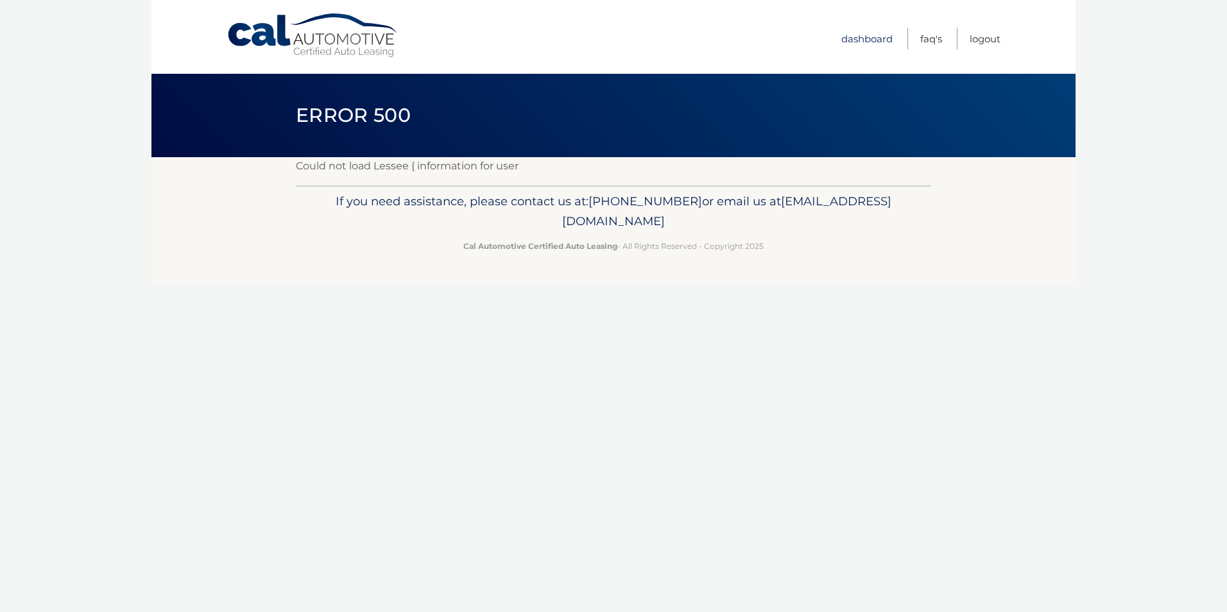
click at [884, 41] on link "Dashboard" at bounding box center [866, 38] width 51 height 21
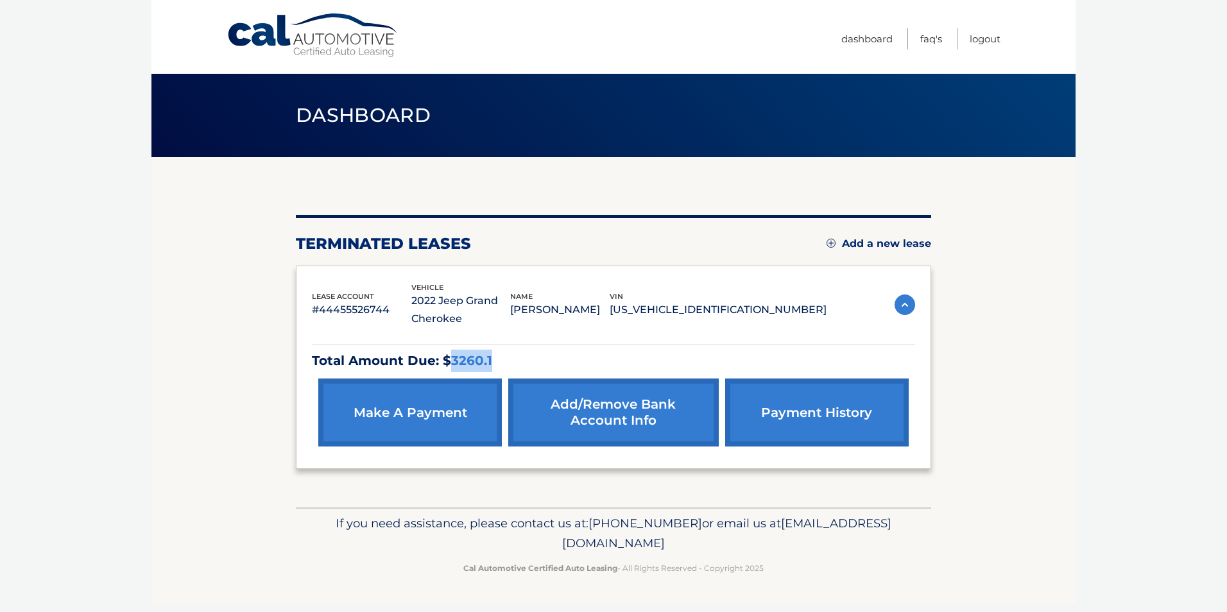
drag, startPoint x: 517, startPoint y: 364, endPoint x: 452, endPoint y: 366, distance: 65.5
click at [452, 366] on p "Total Amount Due: $3260.1" at bounding box center [613, 361] width 603 height 22
drag, startPoint x: 452, startPoint y: 366, endPoint x: 531, endPoint y: 363, distance: 79.6
click at [531, 363] on p "Total Amount Due: $3260.1" at bounding box center [613, 361] width 603 height 22
drag, startPoint x: 508, startPoint y: 360, endPoint x: 432, endPoint y: 361, distance: 76.4
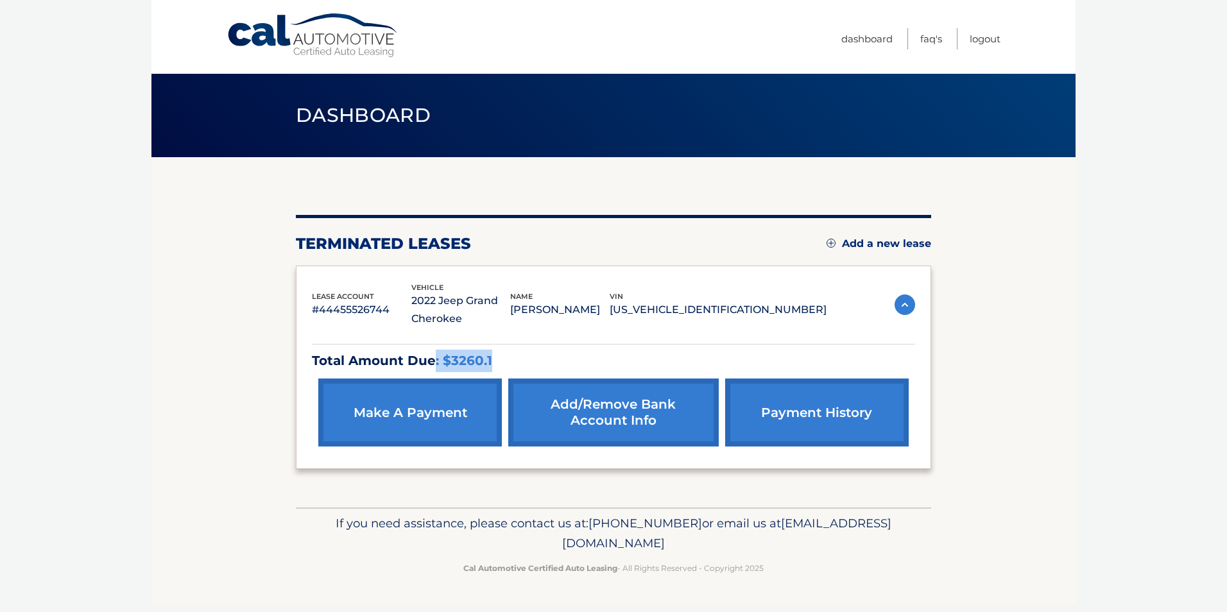
click at [432, 361] on p "Total Amount Due: $3260.1" at bounding box center [613, 361] width 603 height 22
click at [996, 380] on section "You are registered for this site, but you haven't enrolled in online payments. …" at bounding box center [613, 332] width 924 height 350
click at [832, 406] on link "payment history" at bounding box center [817, 413] width 184 height 68
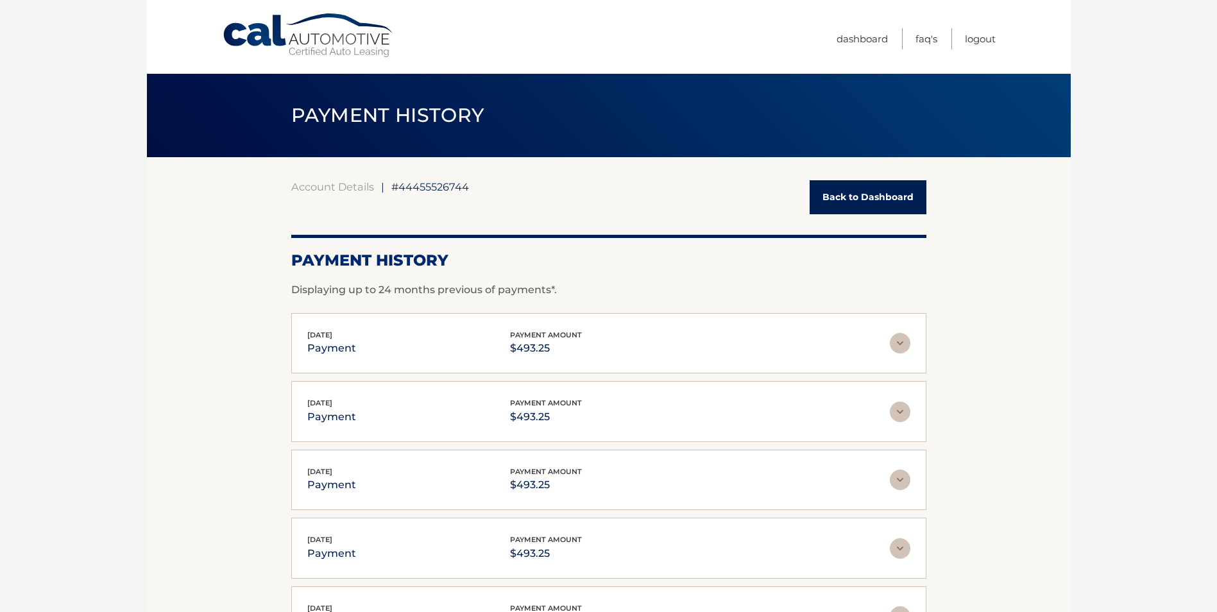
click at [873, 198] on link "Back to Dashboard" at bounding box center [868, 197] width 117 height 34
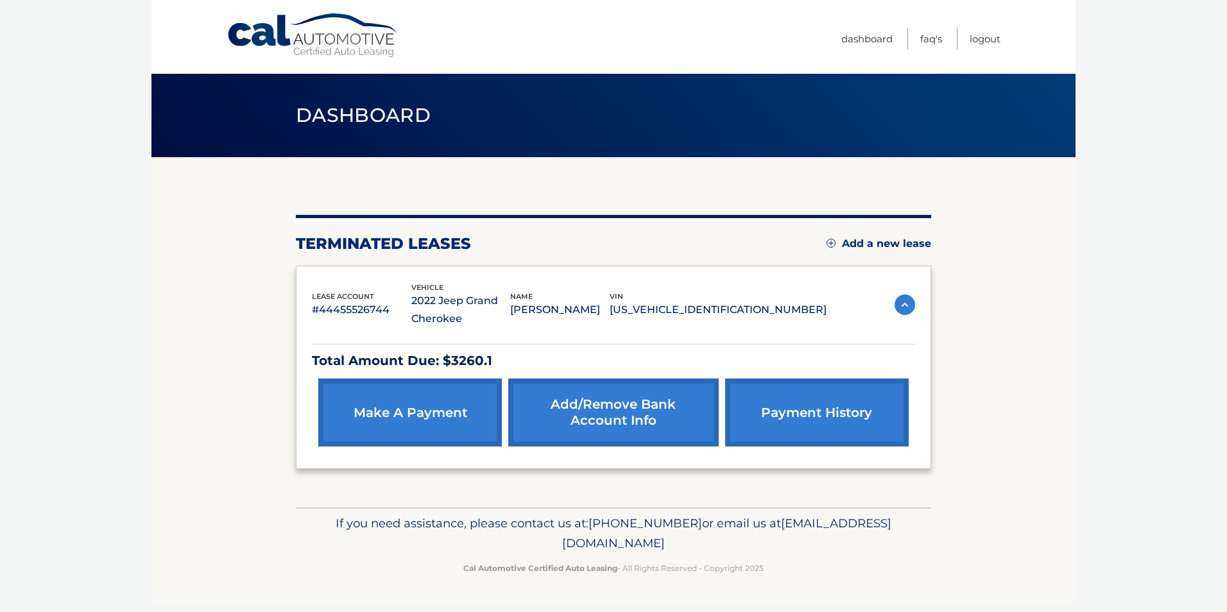
click at [903, 309] on img at bounding box center [904, 305] width 21 height 21
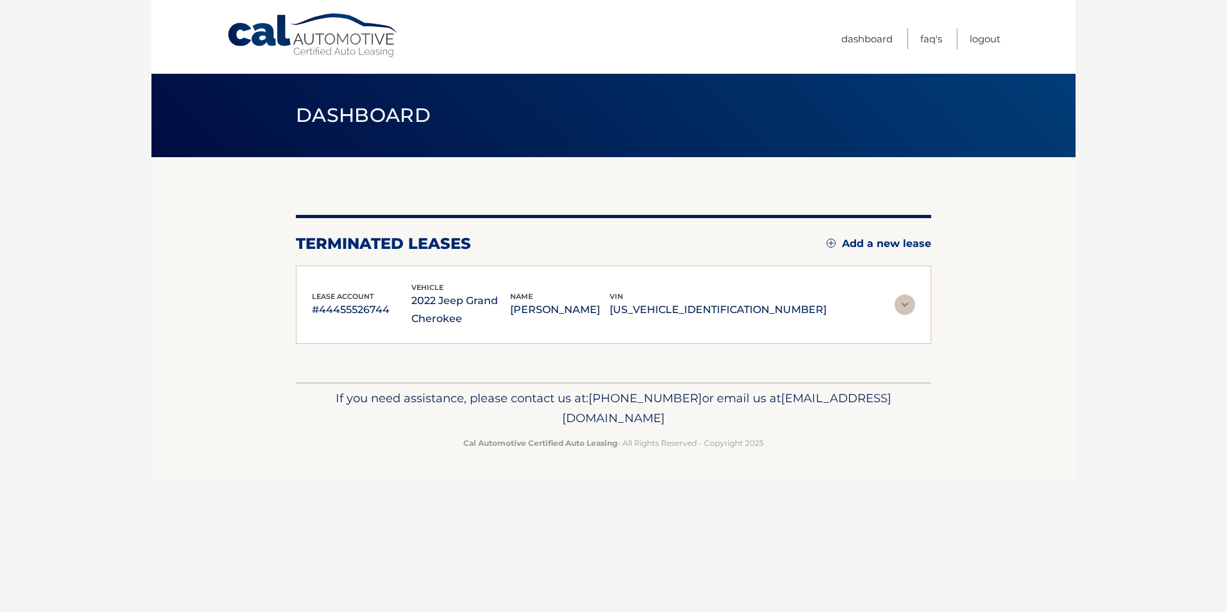
click at [903, 309] on img at bounding box center [904, 305] width 21 height 21
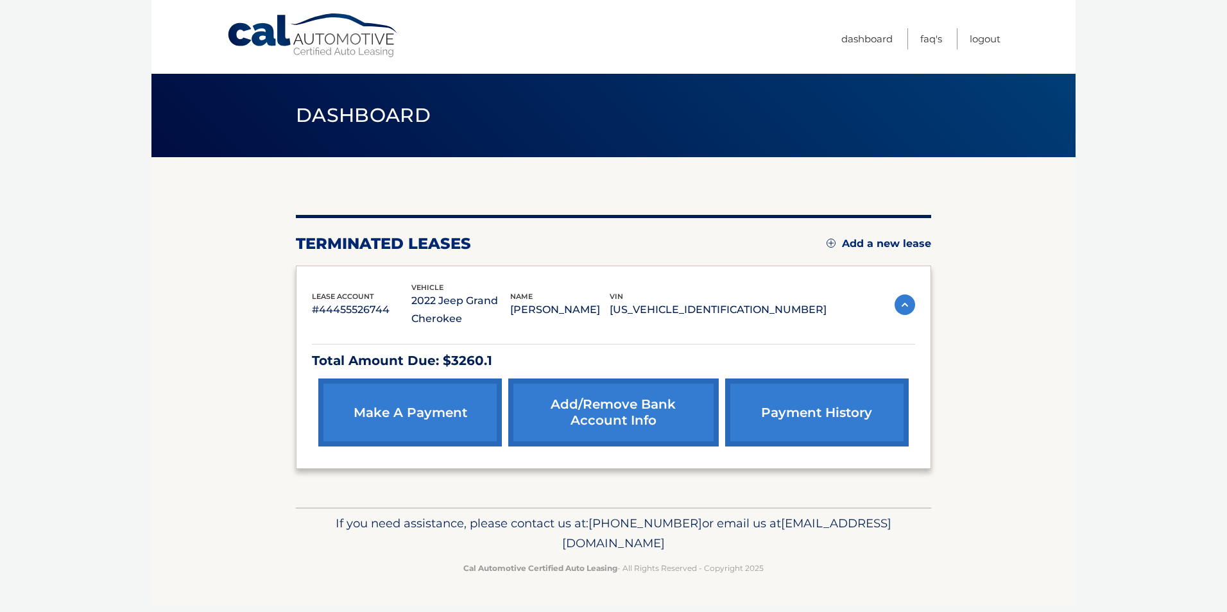
click at [474, 420] on link "make a payment" at bounding box center [410, 413] width 184 height 68
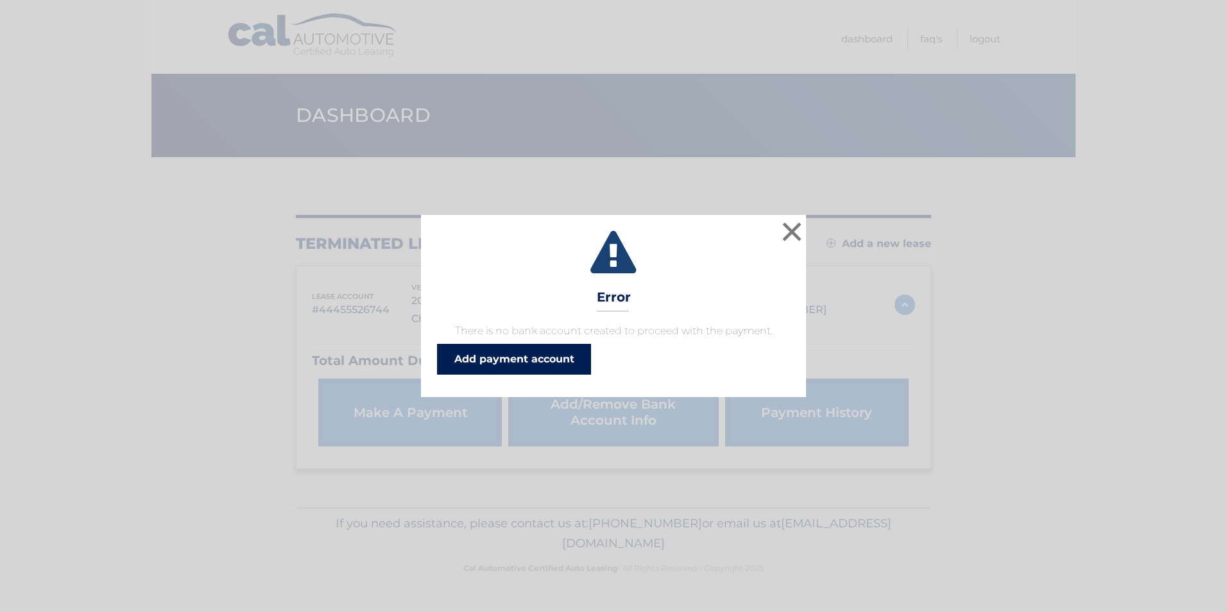
click at [520, 361] on link "Add payment account" at bounding box center [514, 359] width 154 height 31
click at [798, 227] on button "×" at bounding box center [792, 232] width 26 height 26
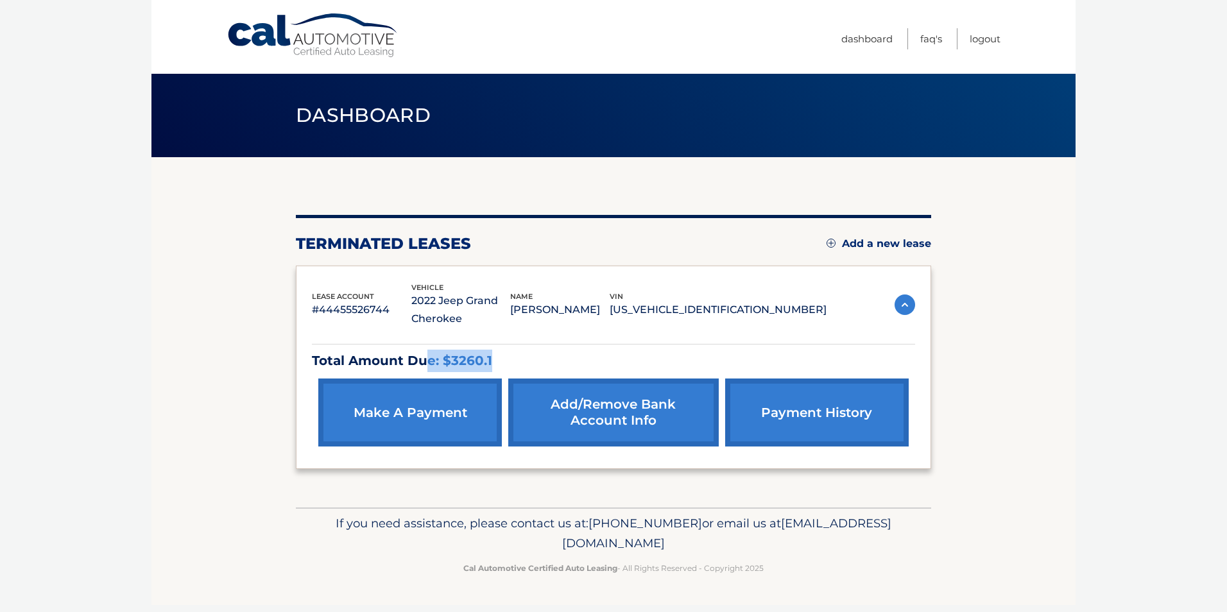
drag, startPoint x: 505, startPoint y: 359, endPoint x: 426, endPoint y: 357, distance: 78.9
click at [426, 357] on p "Total Amount Due: $3260.1" at bounding box center [613, 361] width 603 height 22
click at [1133, 385] on body "Cal Automotive Menu Dashboard FAQ's Logout" at bounding box center [613, 306] width 1227 height 612
drag, startPoint x: 339, startPoint y: 309, endPoint x: 323, endPoint y: 309, distance: 16.7
click at [323, 309] on p "#44455526744" at bounding box center [361, 310] width 99 height 18
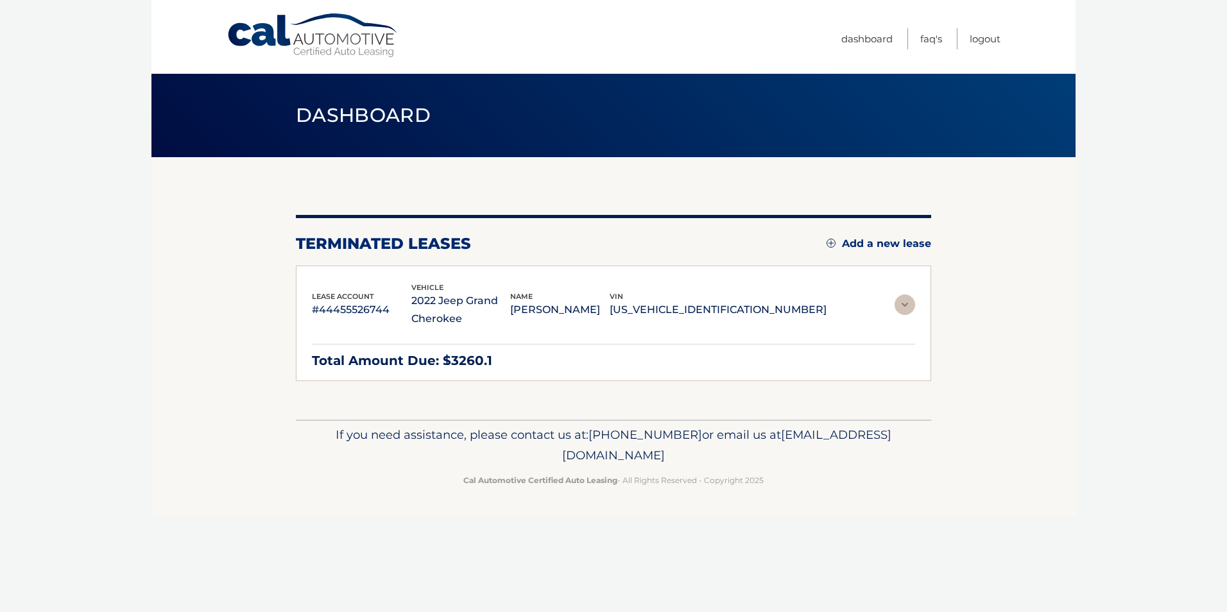
drag, startPoint x: 323, startPoint y: 309, endPoint x: 375, endPoint y: 318, distance: 52.7
click at [375, 318] on p "#44455526744" at bounding box center [361, 310] width 99 height 18
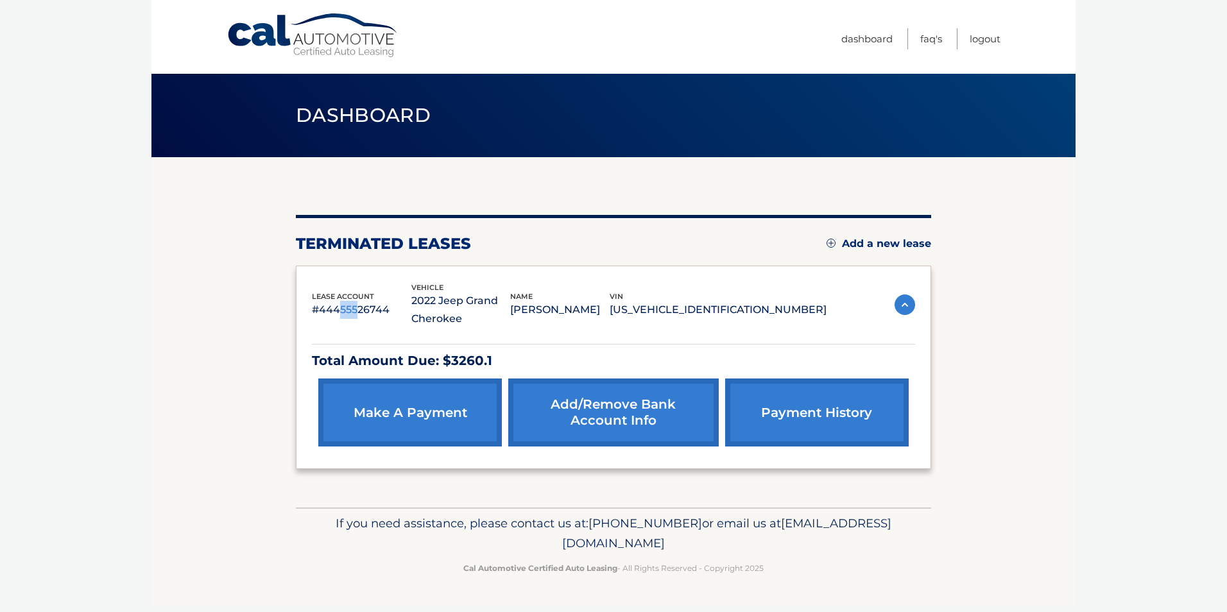
drag, startPoint x: 359, startPoint y: 311, endPoint x: 339, endPoint y: 309, distance: 20.1
click at [339, 309] on p "#44455526744" at bounding box center [361, 310] width 99 height 18
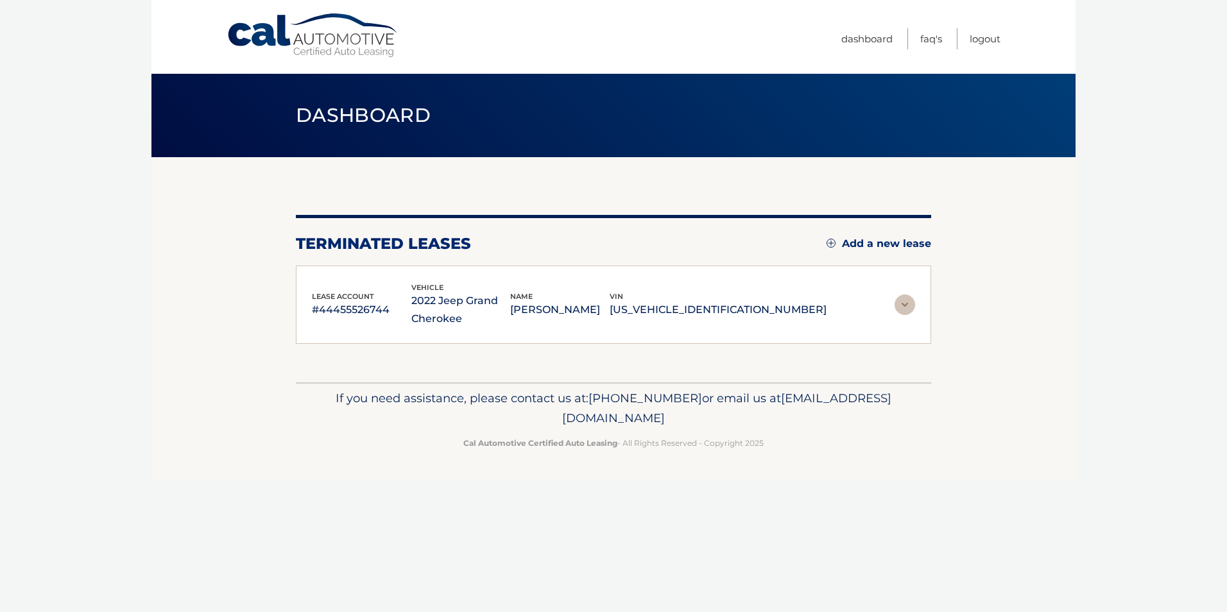
drag, startPoint x: 339, startPoint y: 309, endPoint x: 390, endPoint y: 316, distance: 51.9
click at [390, 316] on p "#44455526744" at bounding box center [361, 310] width 99 height 18
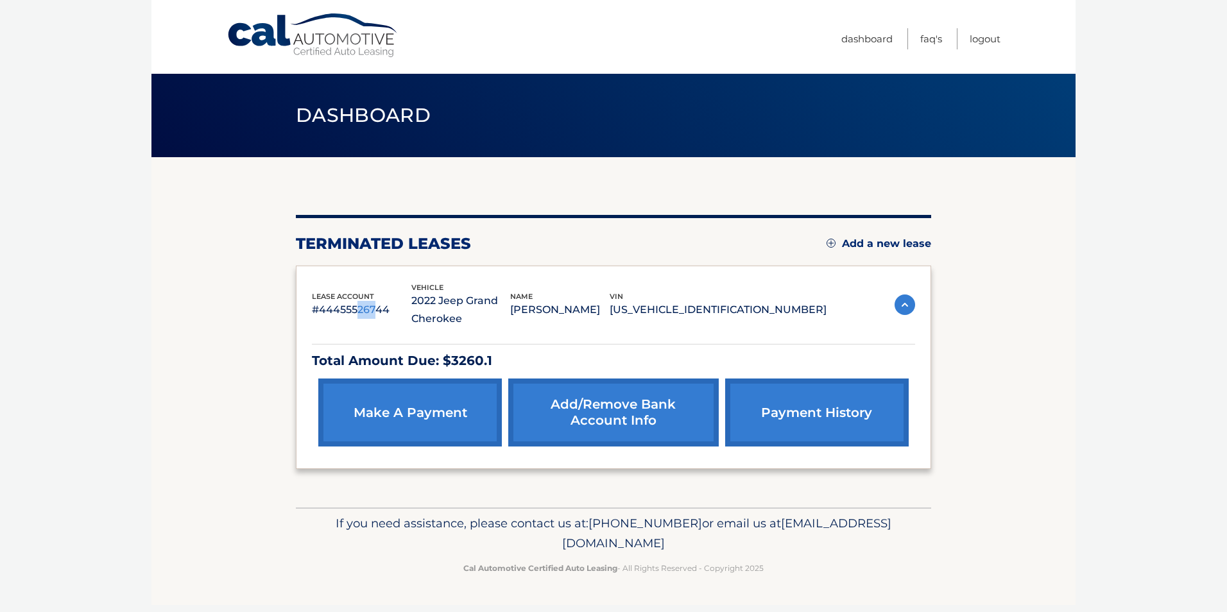
drag, startPoint x: 360, startPoint y: 312, endPoint x: 375, endPoint y: 311, distance: 14.8
click at [375, 311] on p "#44455526744" at bounding box center [361, 310] width 99 height 18
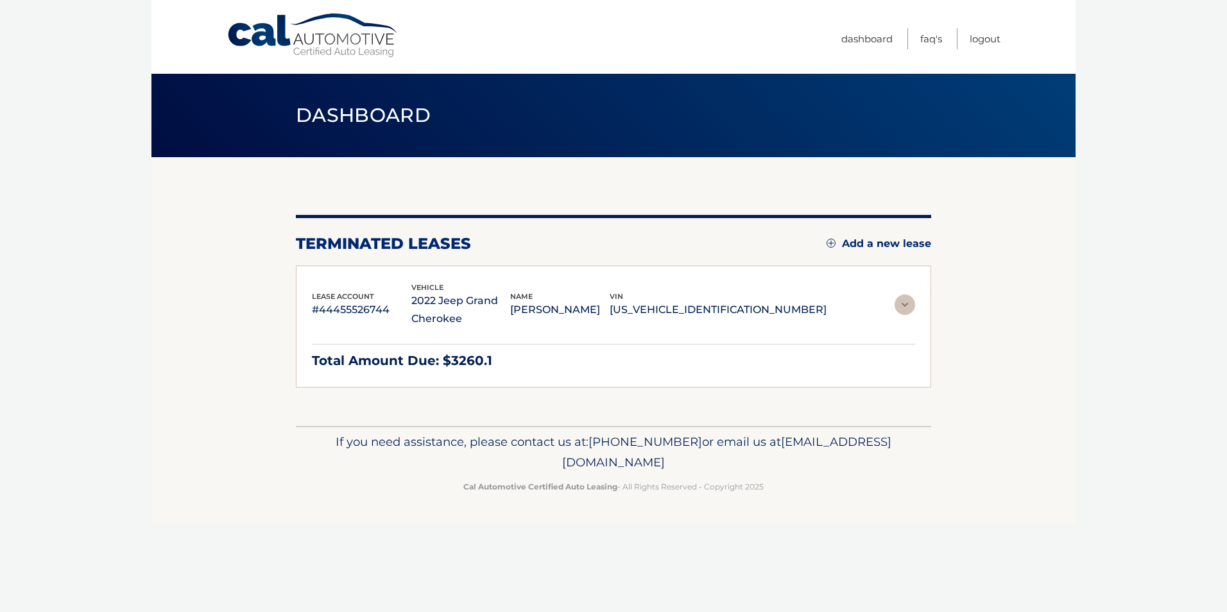
drag, startPoint x: 375, startPoint y: 311, endPoint x: 397, endPoint y: 312, distance: 21.8
click at [397, 312] on p "#44455526744" at bounding box center [361, 310] width 99 height 18
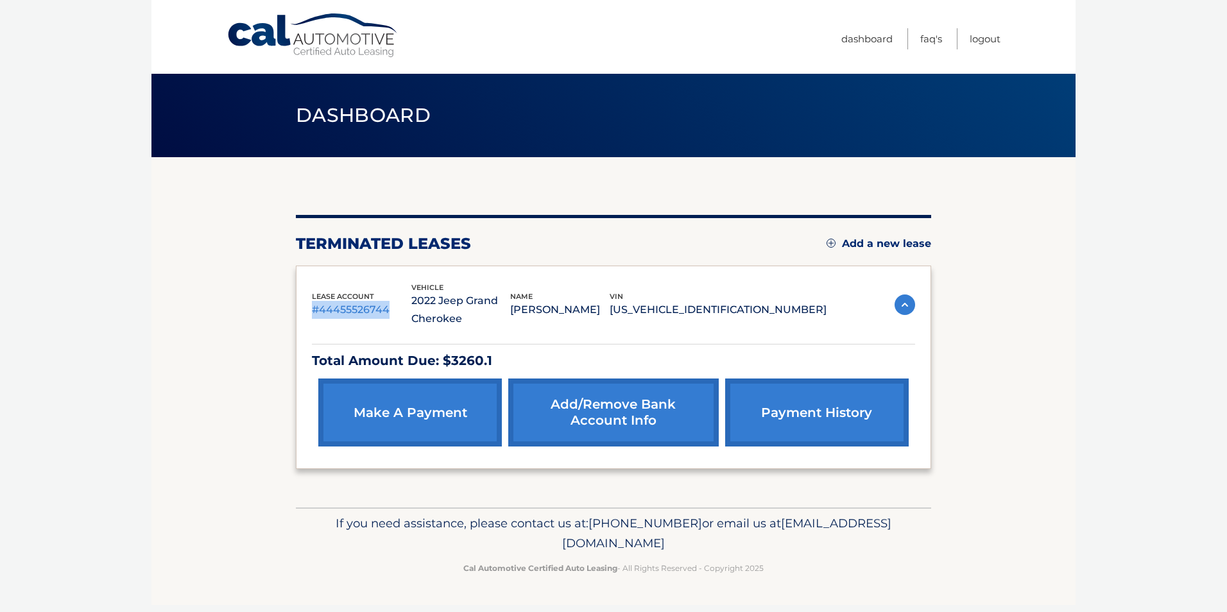
drag, startPoint x: 391, startPoint y: 312, endPoint x: 309, endPoint y: 305, distance: 83.1
click at [309, 305] on div "lease account #44455526744 vehicle 2022 Jeep Grand Cherokee name TALIA DAMICO v…" at bounding box center [613, 368] width 635 height 204
drag, startPoint x: 309, startPoint y: 305, endPoint x: 427, endPoint y: 313, distance: 118.4
click at [411, 313] on p "#44455526744" at bounding box center [361, 310] width 99 height 18
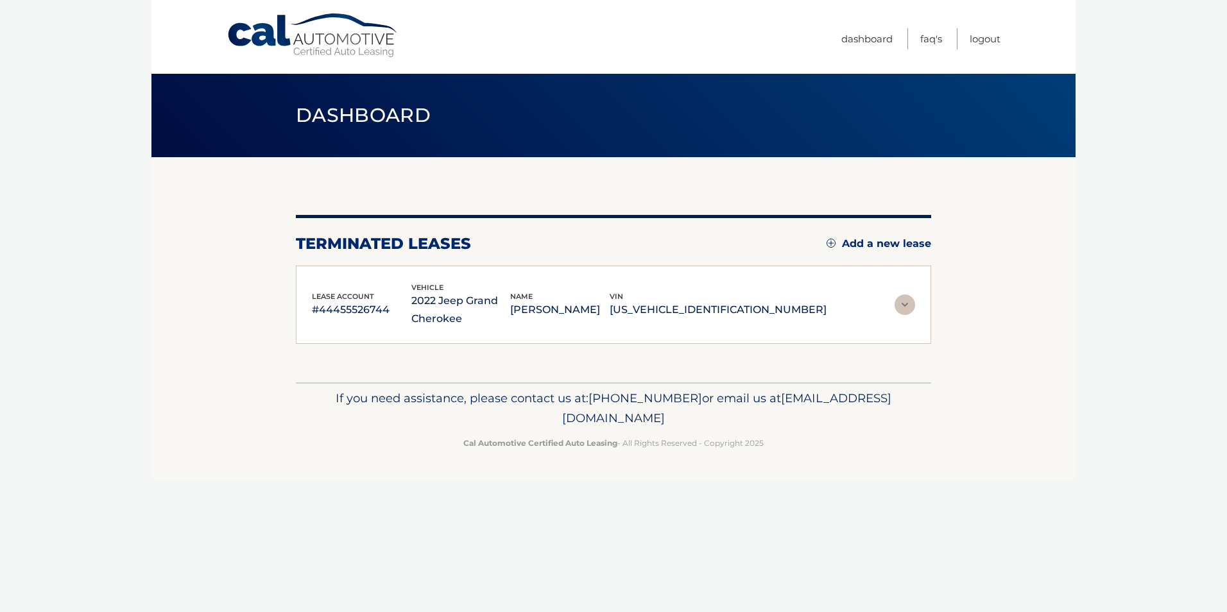
click at [900, 301] on img at bounding box center [904, 305] width 21 height 21
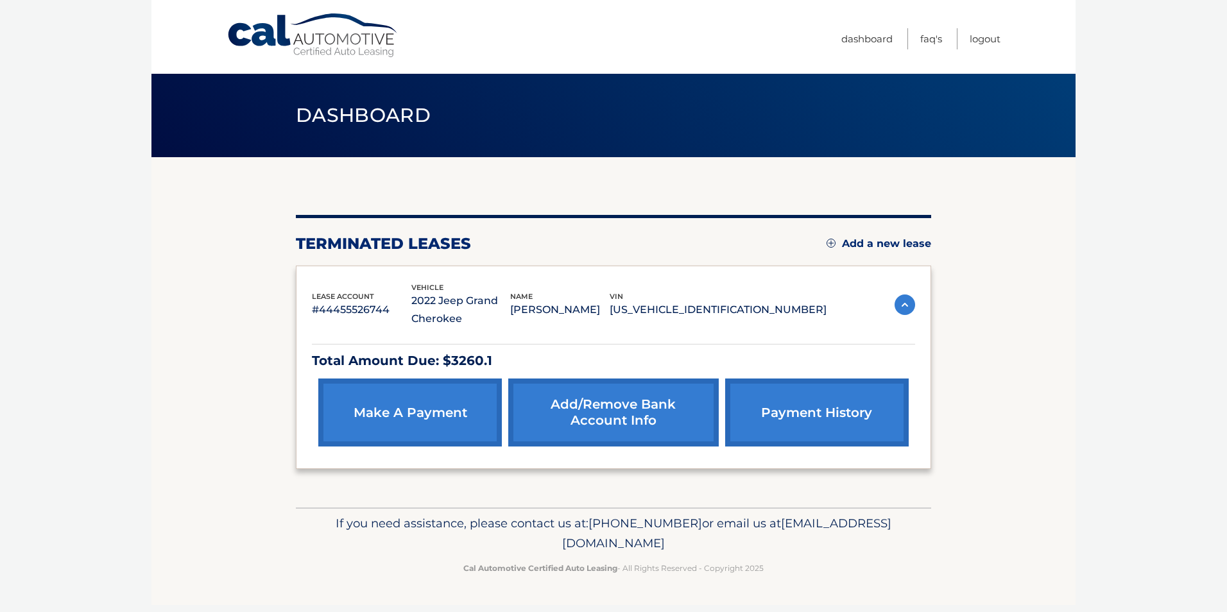
click at [310, 28] on link "Cal Automotive" at bounding box center [313, 36] width 173 height 46
click at [912, 311] on img at bounding box center [904, 305] width 21 height 21
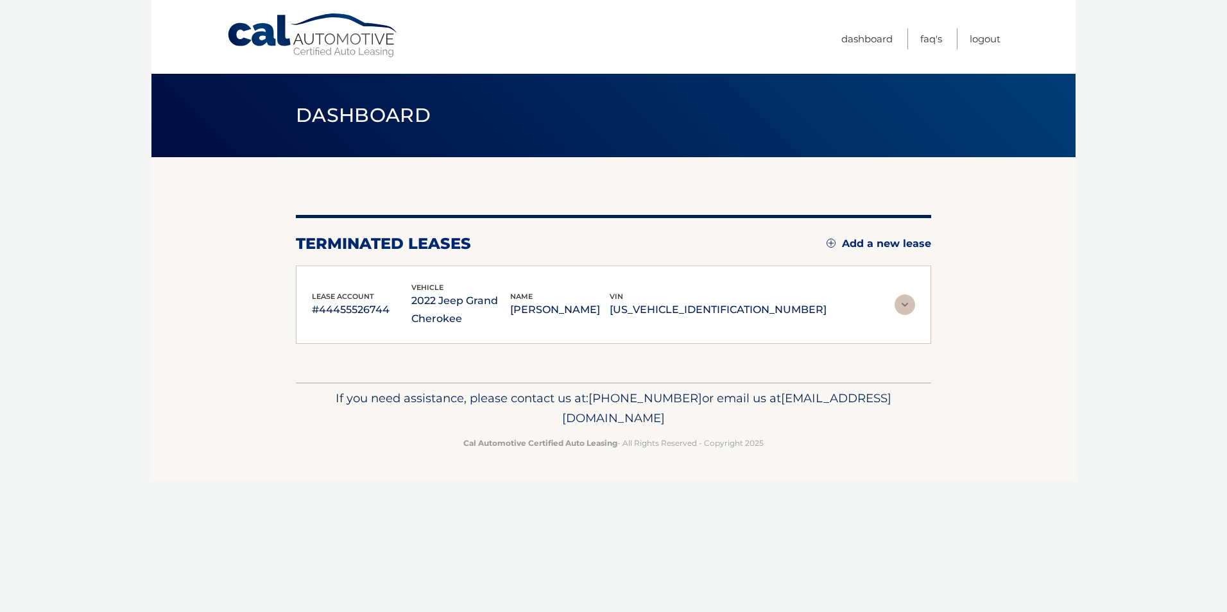
click at [909, 304] on img at bounding box center [904, 305] width 21 height 21
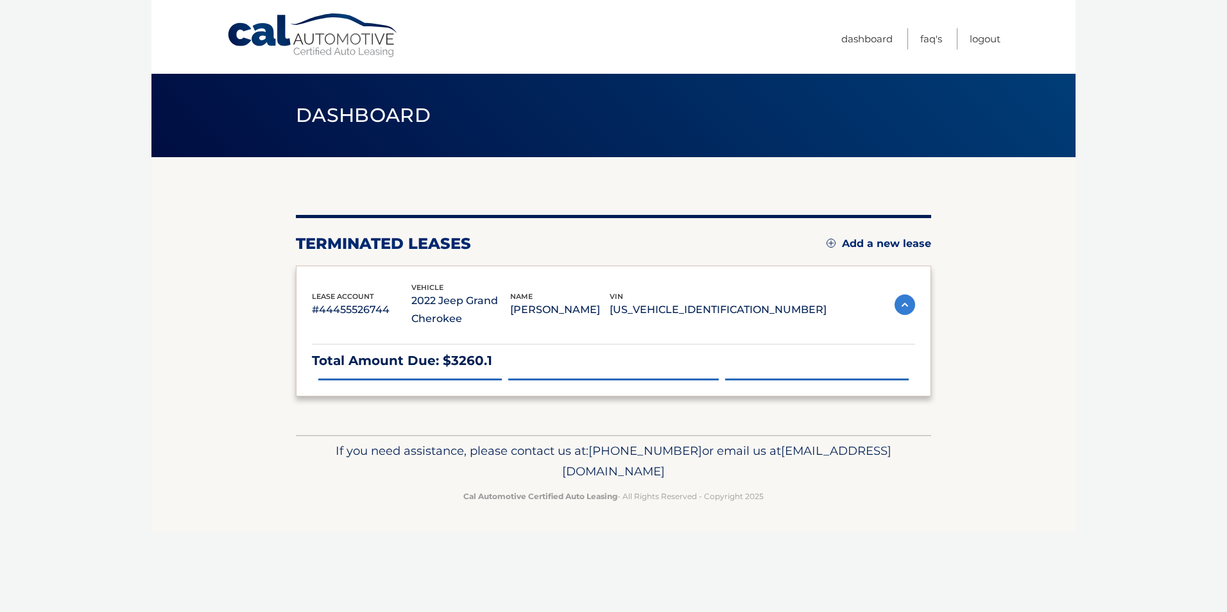
click at [909, 304] on img at bounding box center [904, 305] width 21 height 21
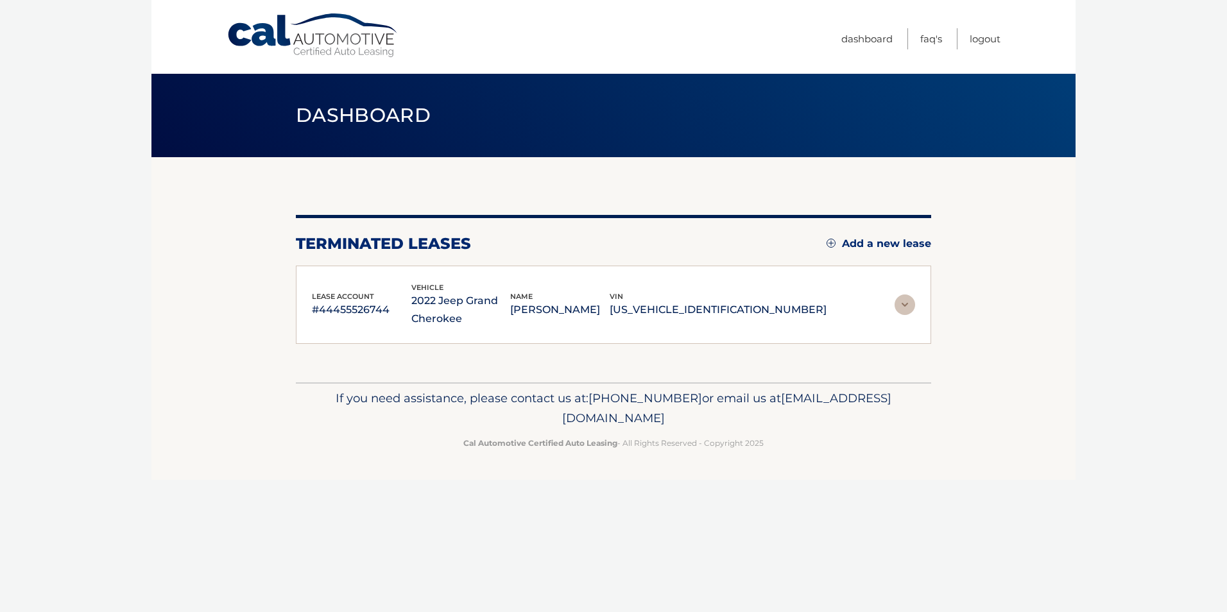
click at [909, 304] on img at bounding box center [904, 305] width 21 height 21
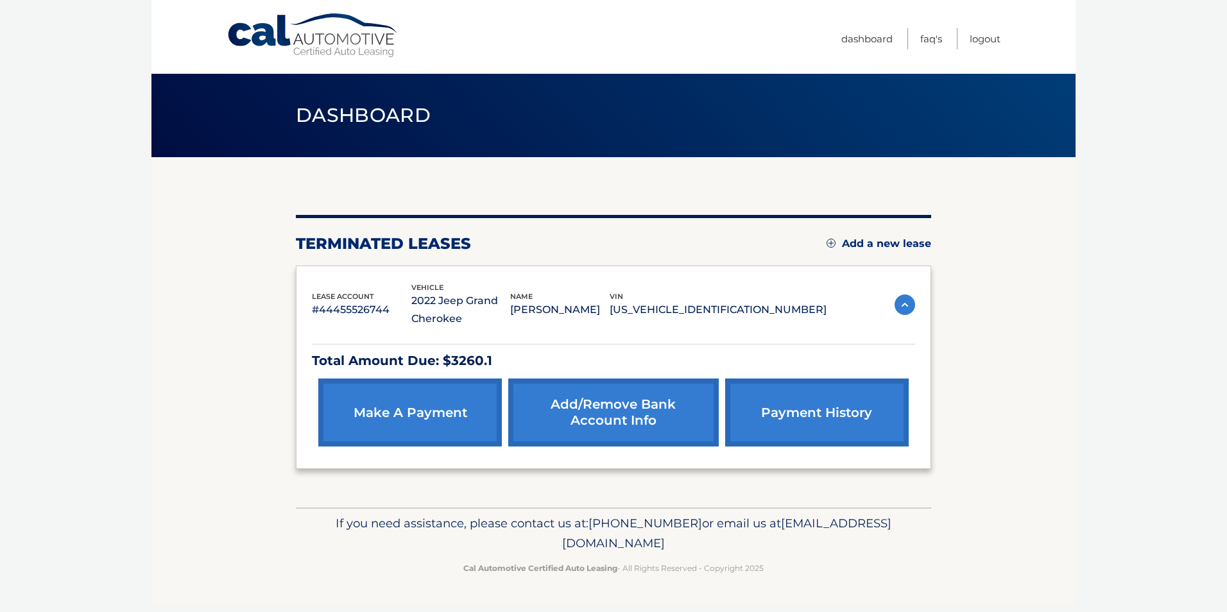
click at [909, 304] on img at bounding box center [904, 305] width 21 height 21
